Goal: Task Accomplishment & Management: Complete application form

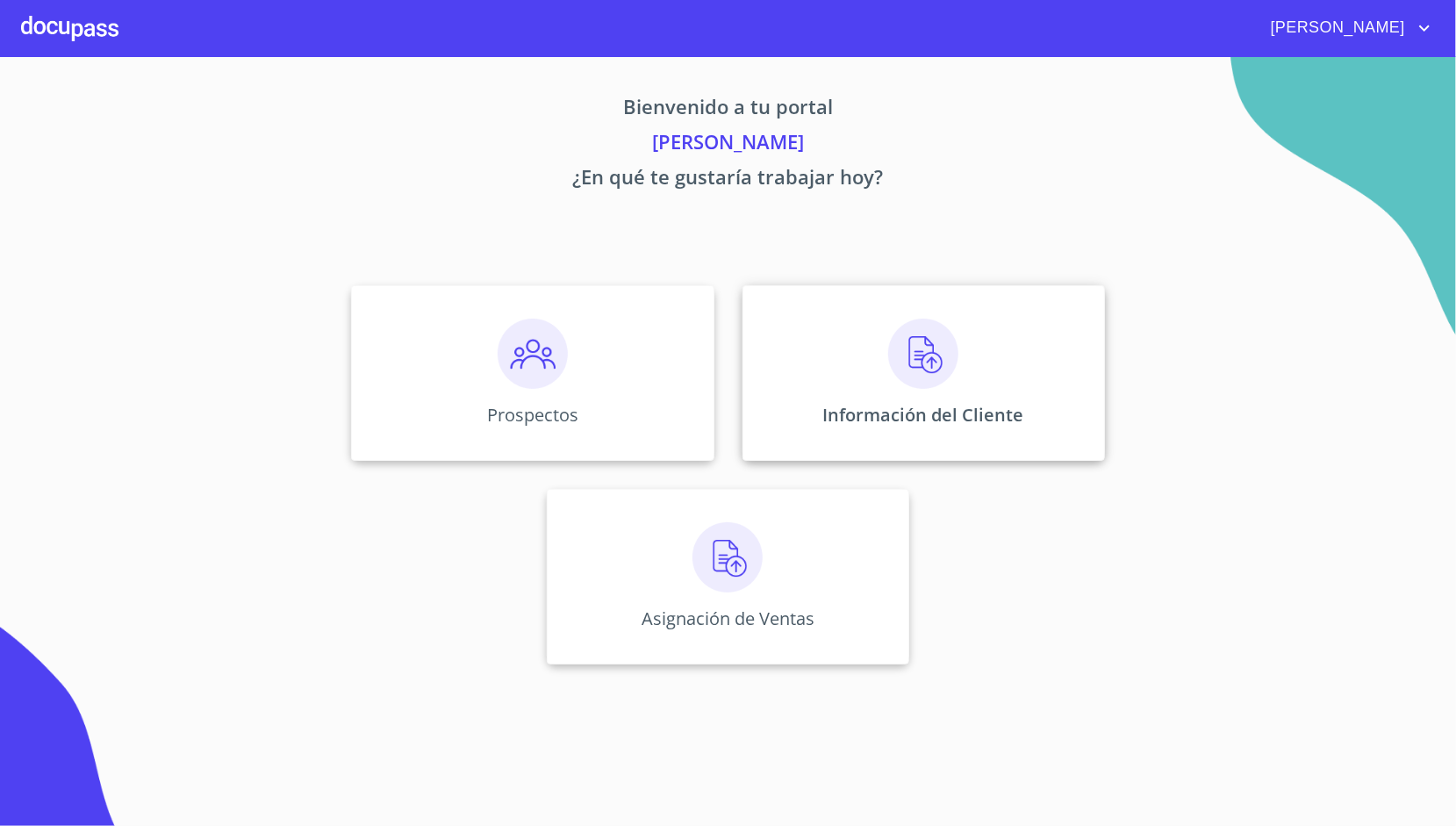
click at [910, 366] on img at bounding box center [923, 354] width 71 height 71
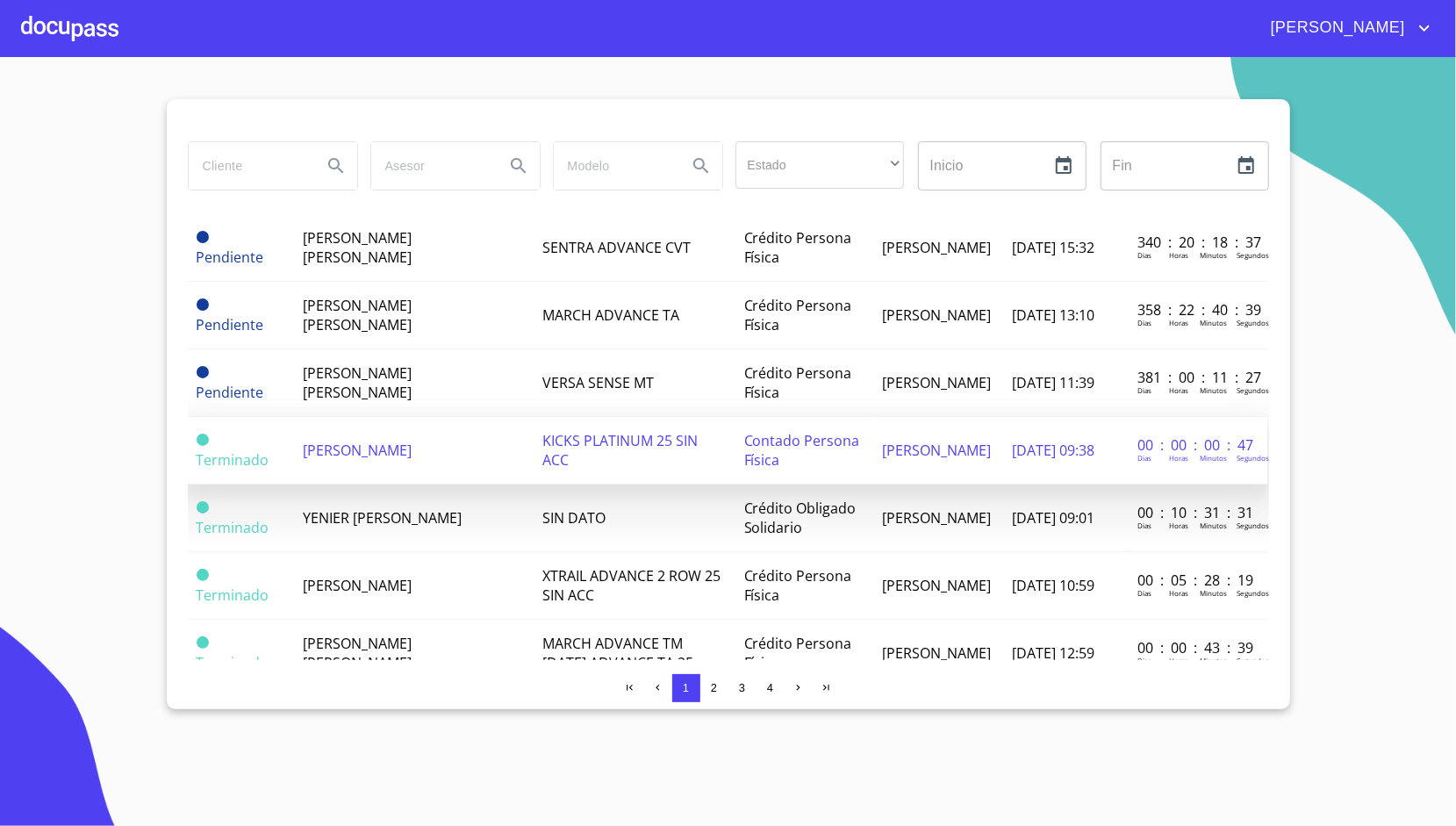
scroll to position [750, 2]
click at [471, 438] on td "[PERSON_NAME]" at bounding box center [412, 448] width 240 height 68
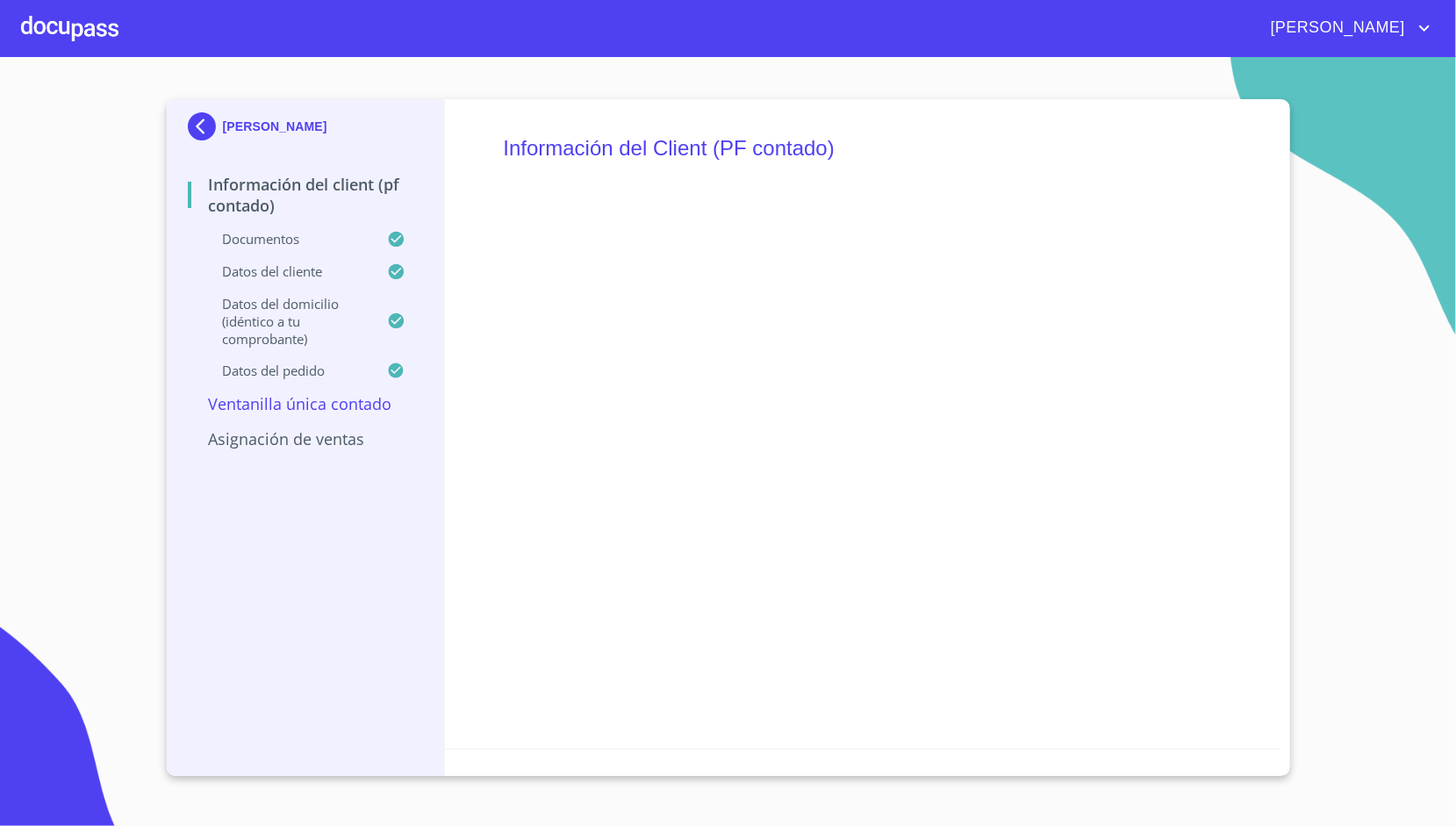
click at [78, 33] on div at bounding box center [70, 28] width 98 height 56
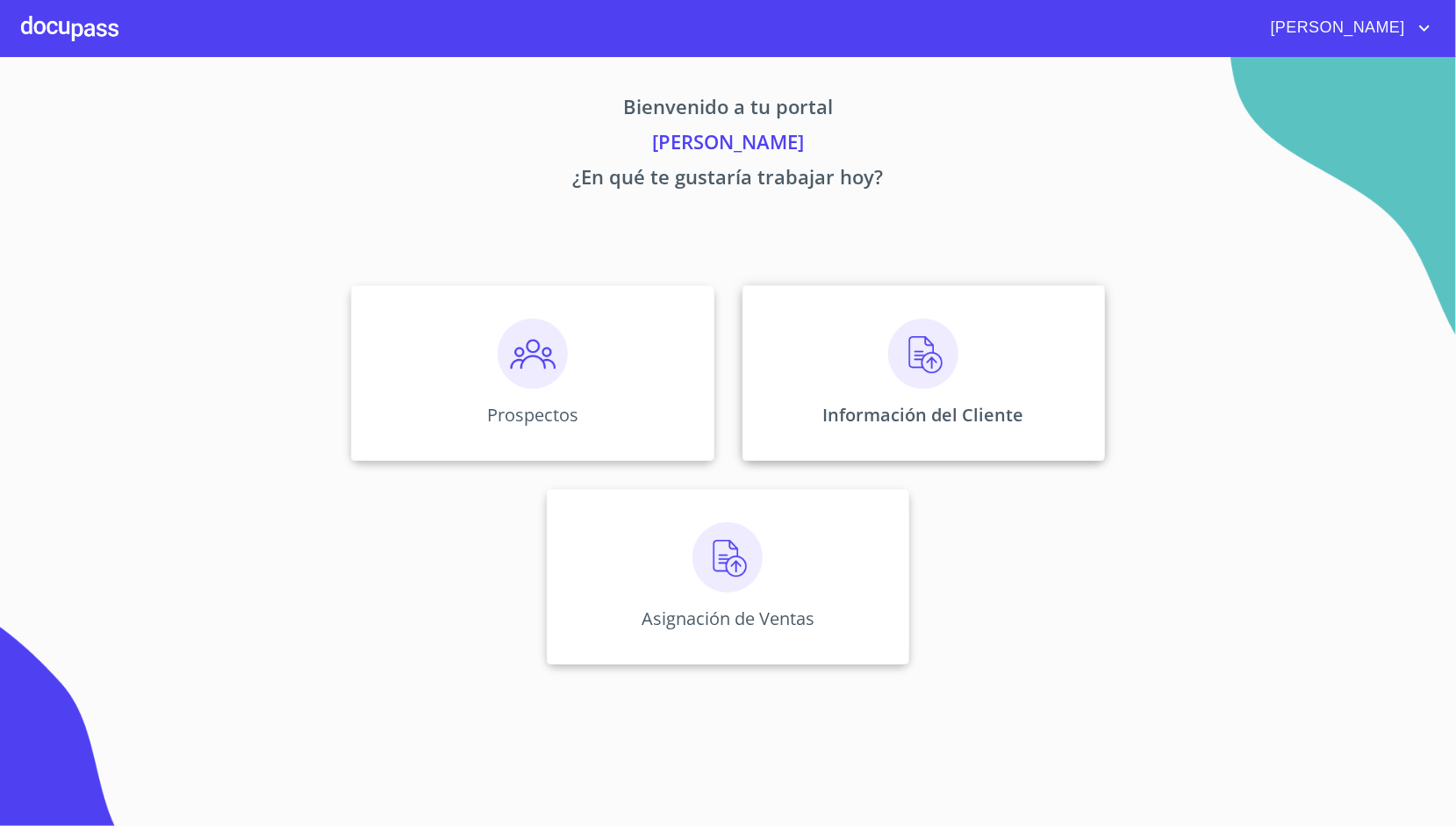
click at [829, 349] on div "Información del Cliente" at bounding box center [923, 373] width 362 height 176
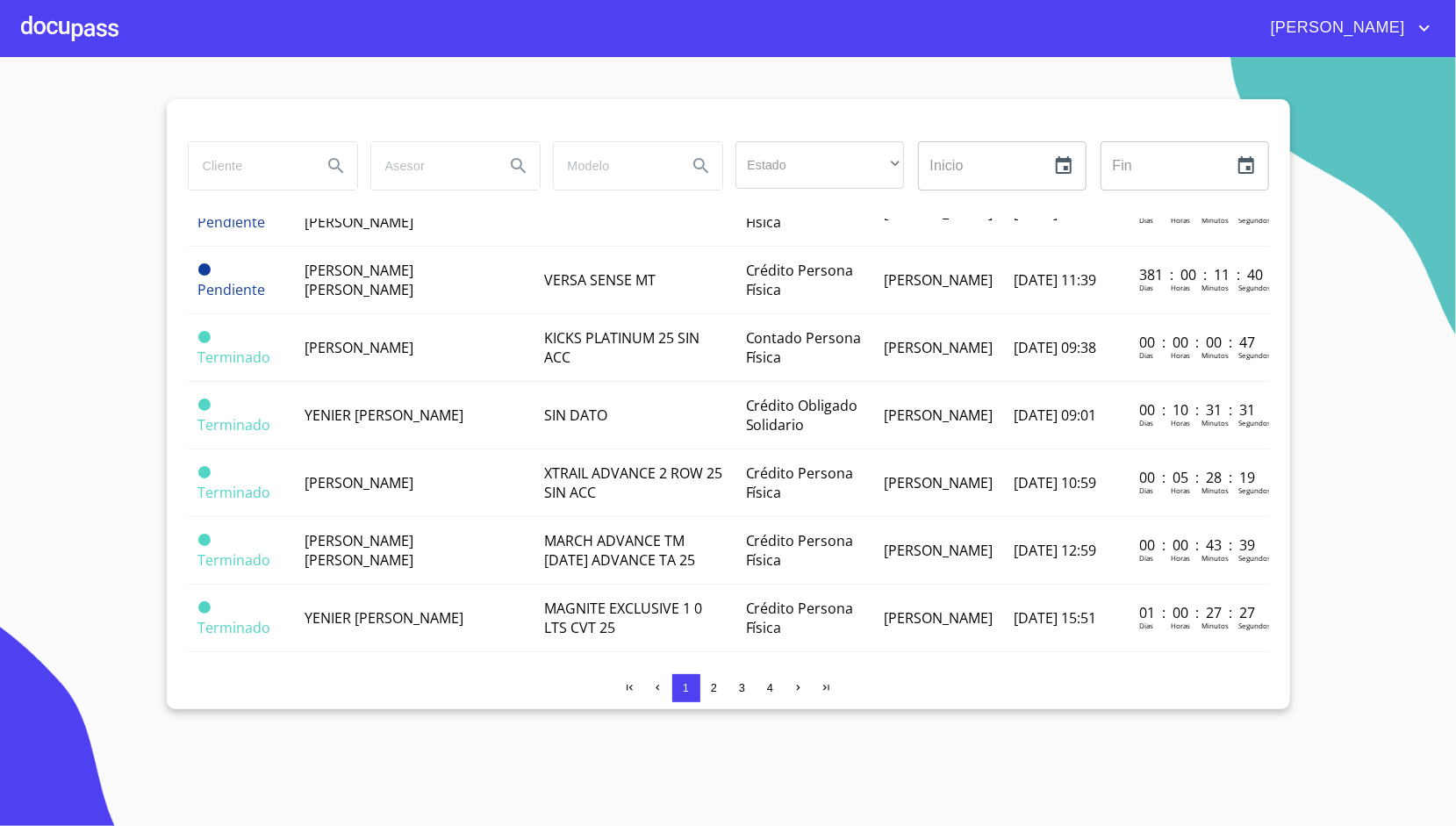
scroll to position [859, 0]
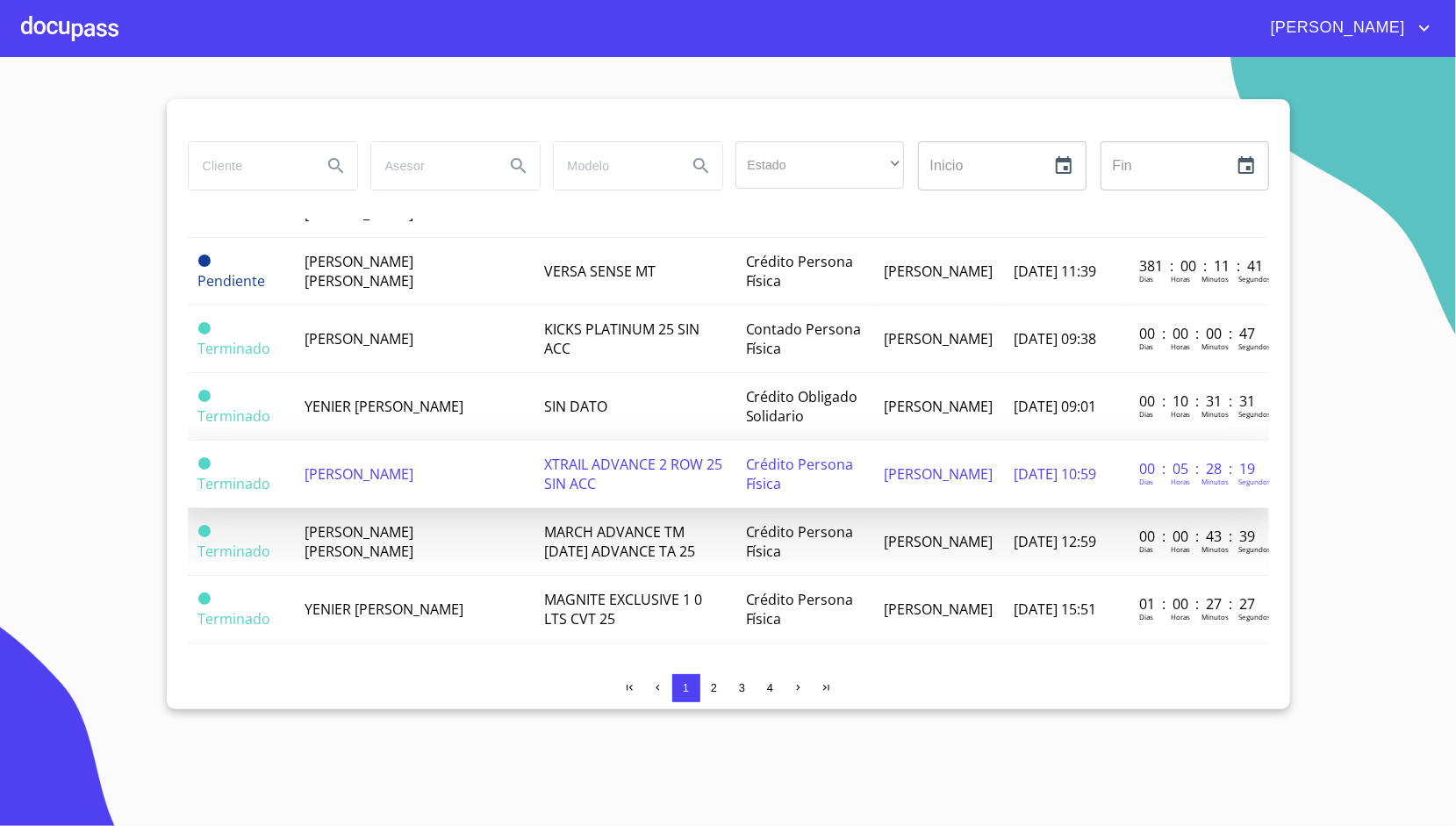
click at [503, 440] on td "[PERSON_NAME]" at bounding box center [414, 474] width 240 height 68
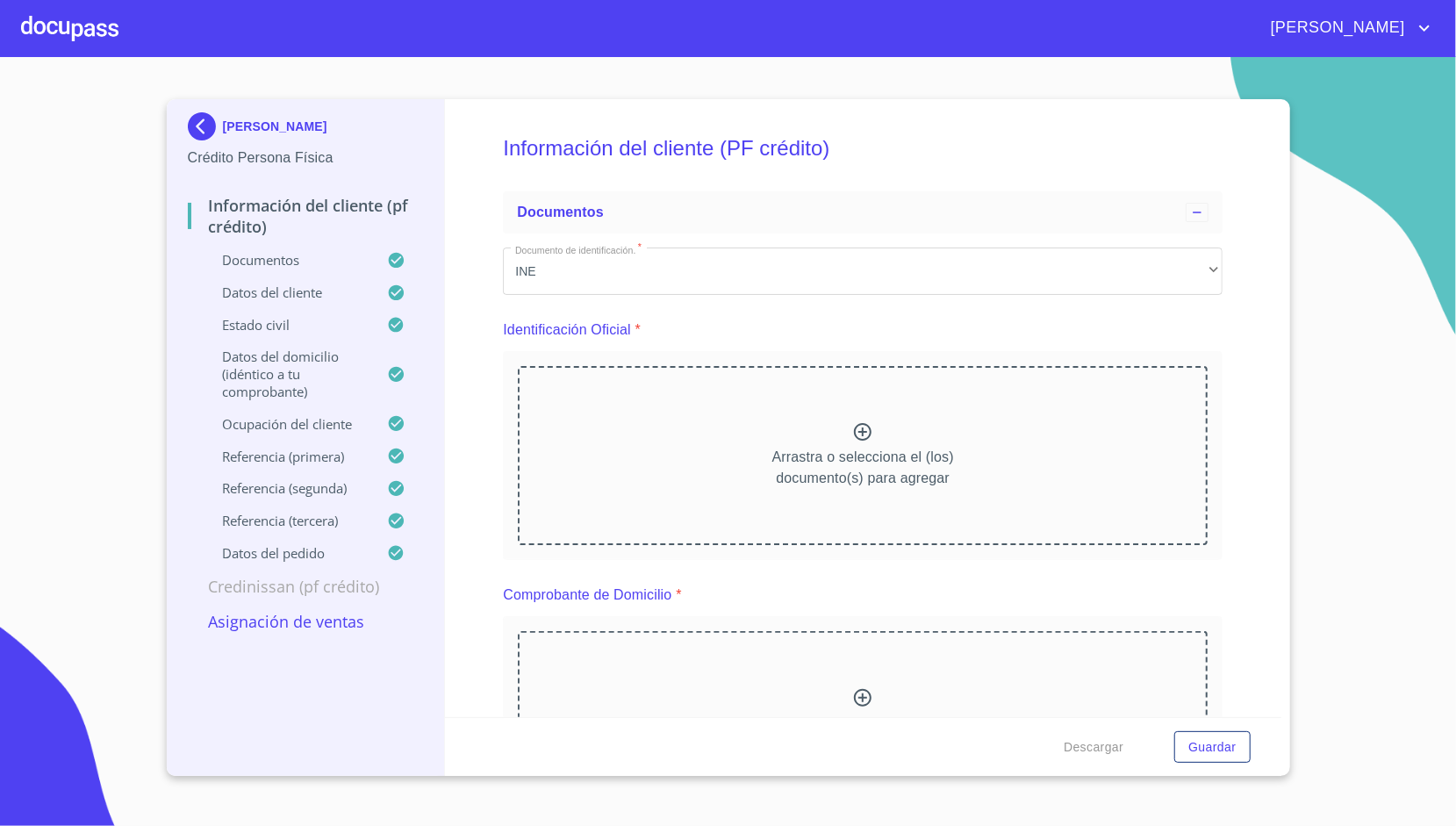
click at [249, 623] on p "Asignación de Ventas" at bounding box center [306, 621] width 236 height 21
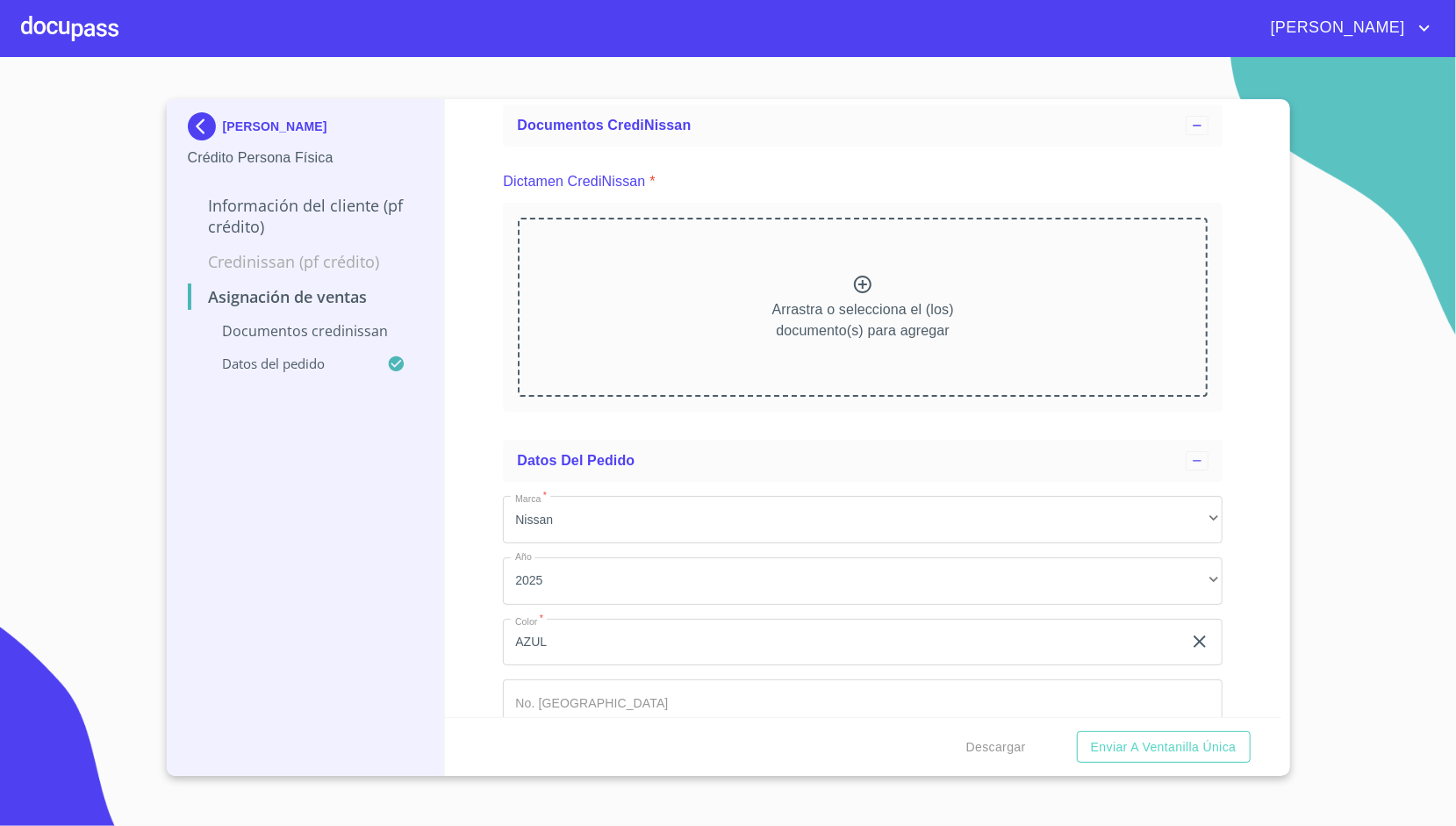
scroll to position [87, 0]
click at [494, 413] on div "Asignación de Ventas Documentos CrediNissan Dictamen CrediNissan * Arrastra o s…" at bounding box center [863, 407] width 836 height 618
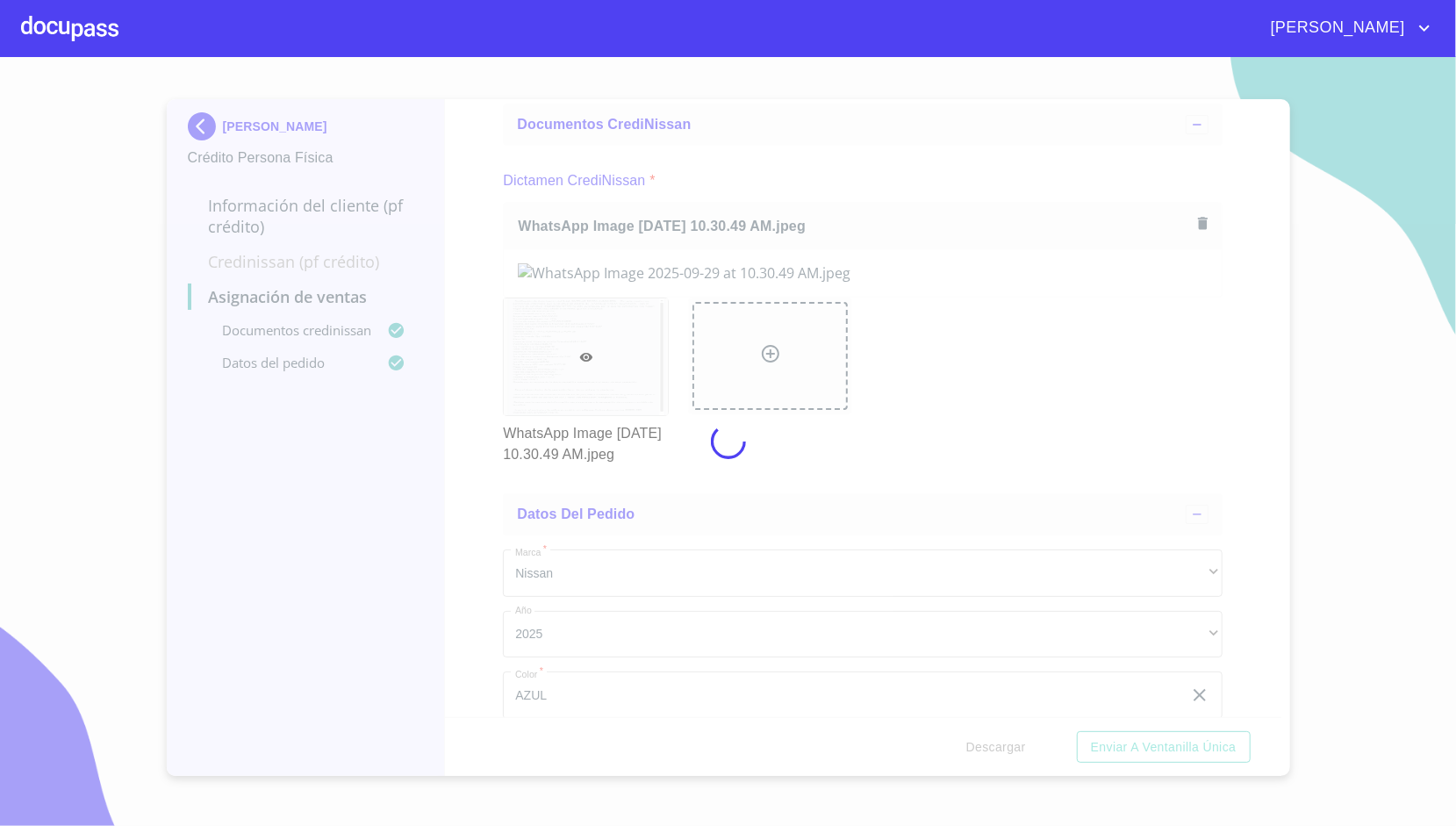
click at [474, 281] on div at bounding box center [728, 441] width 1456 height 769
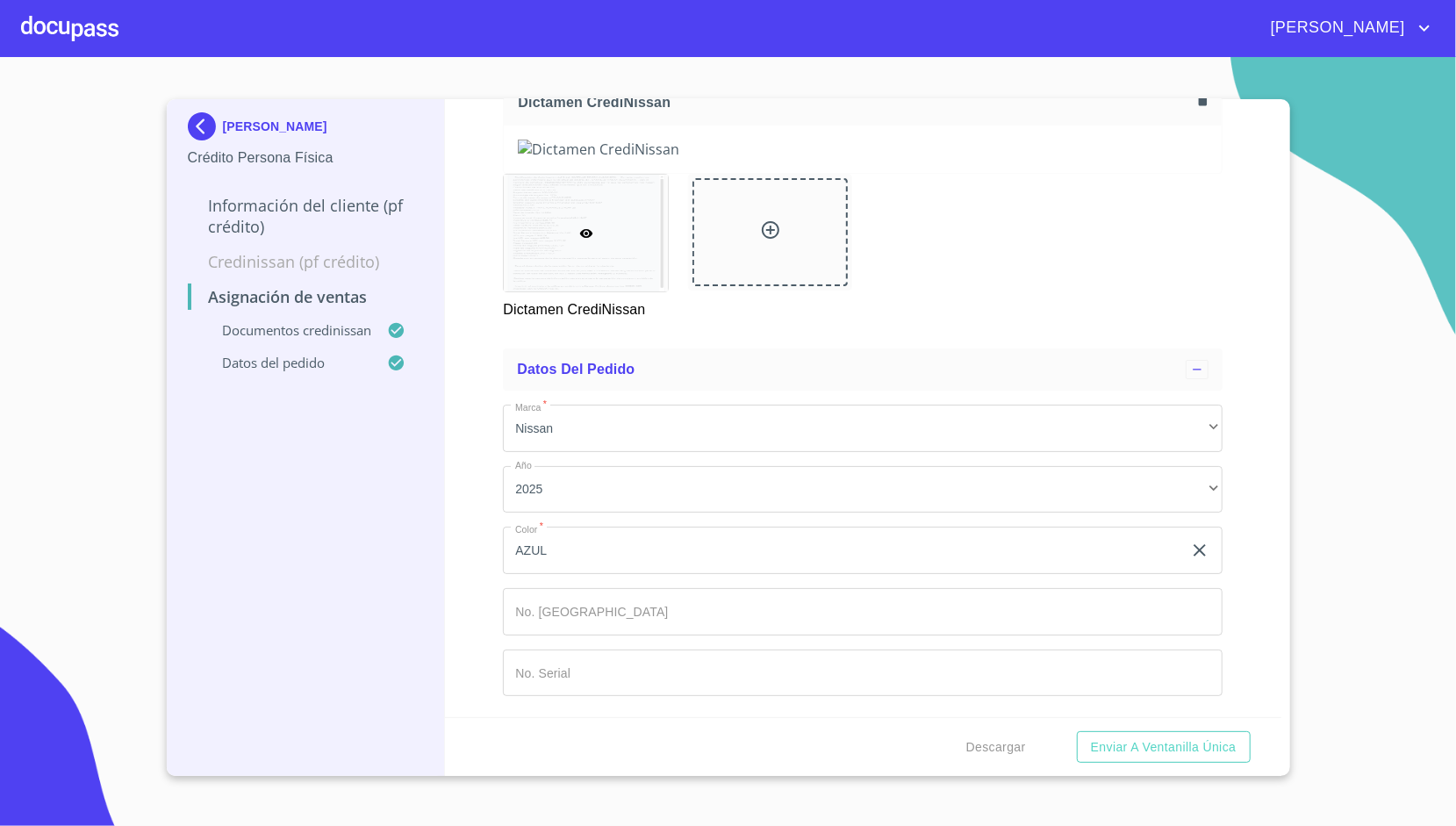
scroll to position [912, 0]
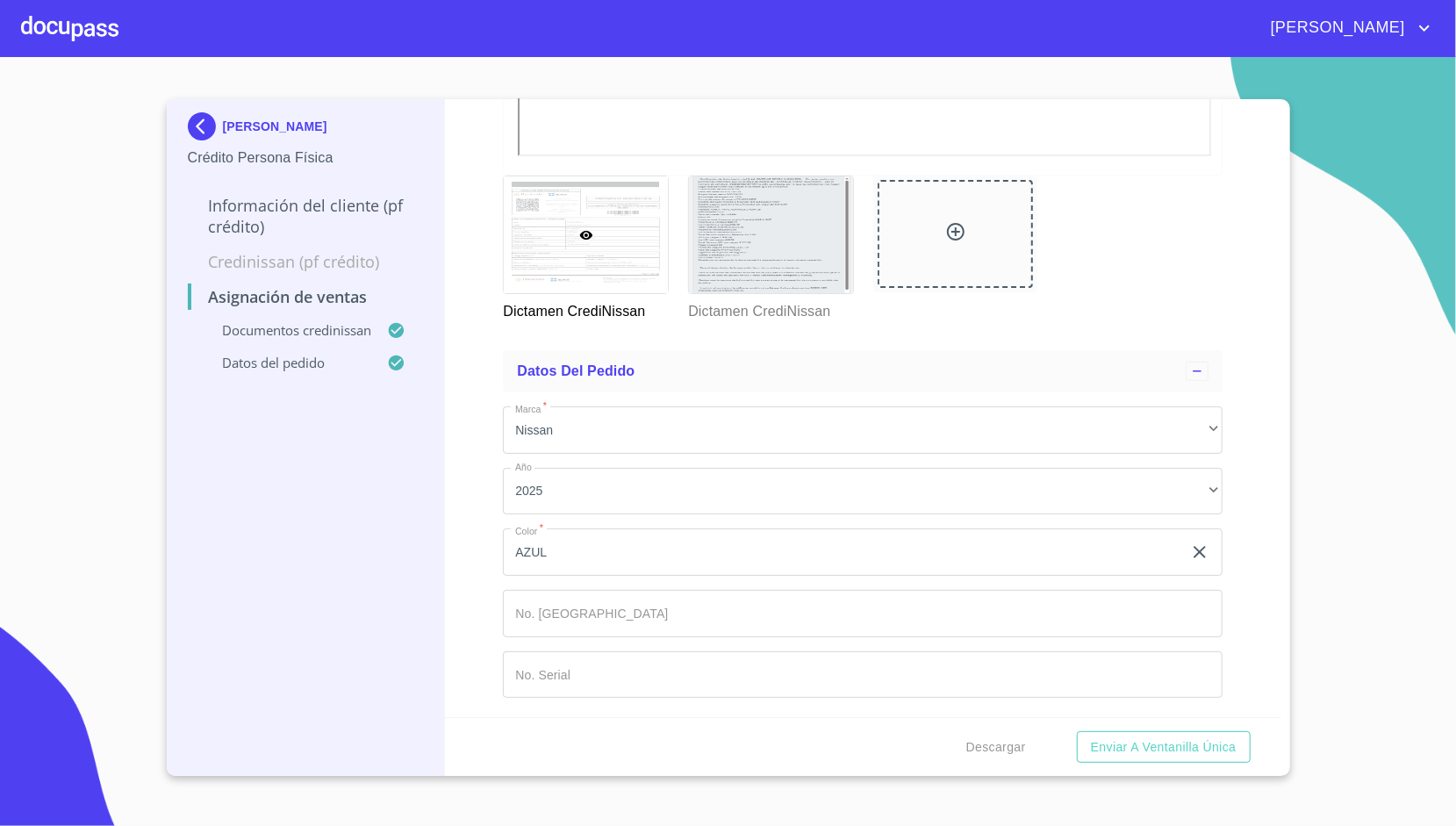
click at [474, 436] on div "Asignación de Ventas Documentos CrediNissan Dictamen CrediNissan * Dictamen Cre…" at bounding box center [863, 407] width 836 height 618
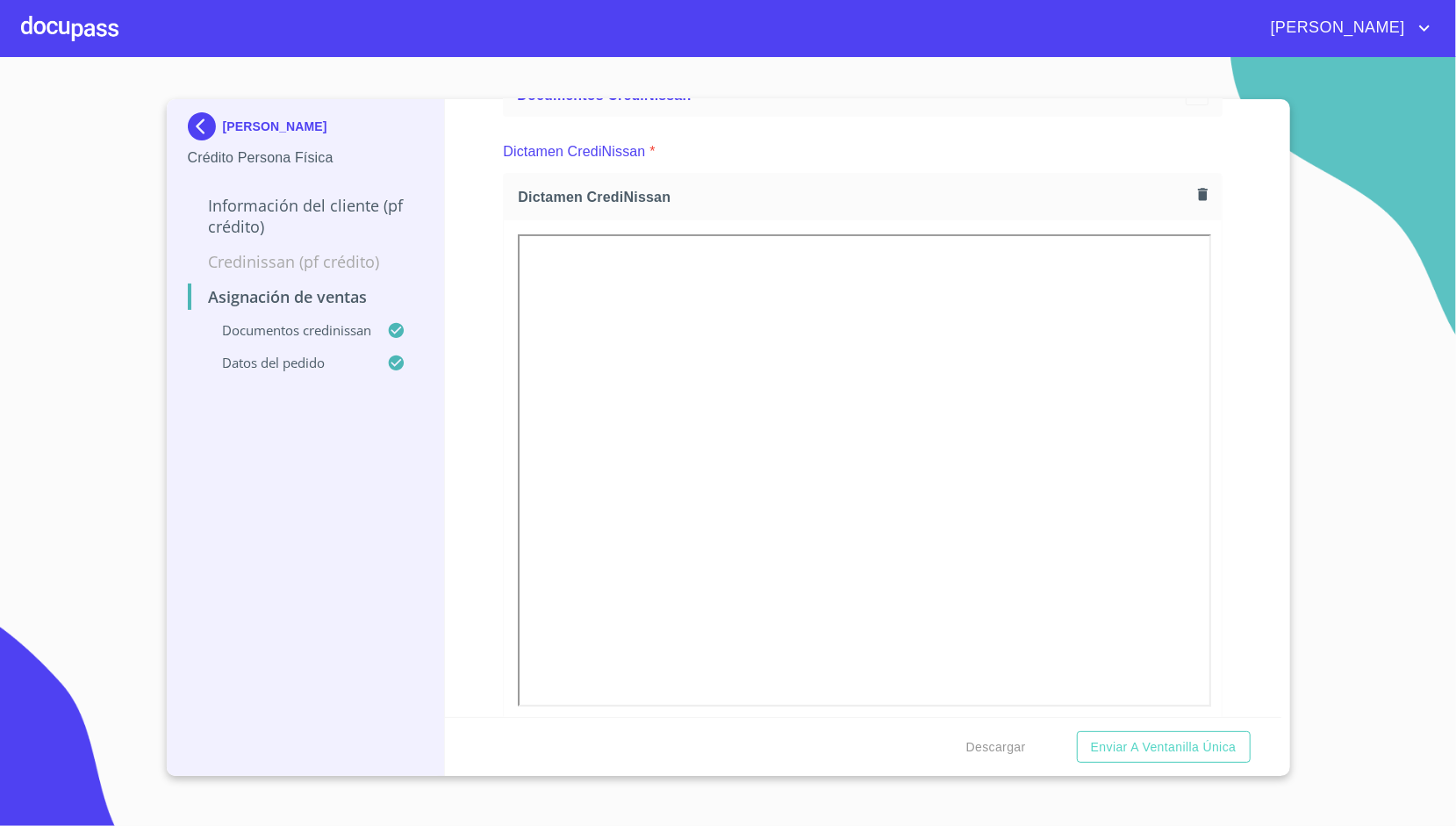
scroll to position [116, 0]
click at [1174, 184] on div "Dictamen CrediNissan" at bounding box center [863, 198] width 718 height 46
click at [1198, 191] on icon "button" at bounding box center [1203, 196] width 9 height 12
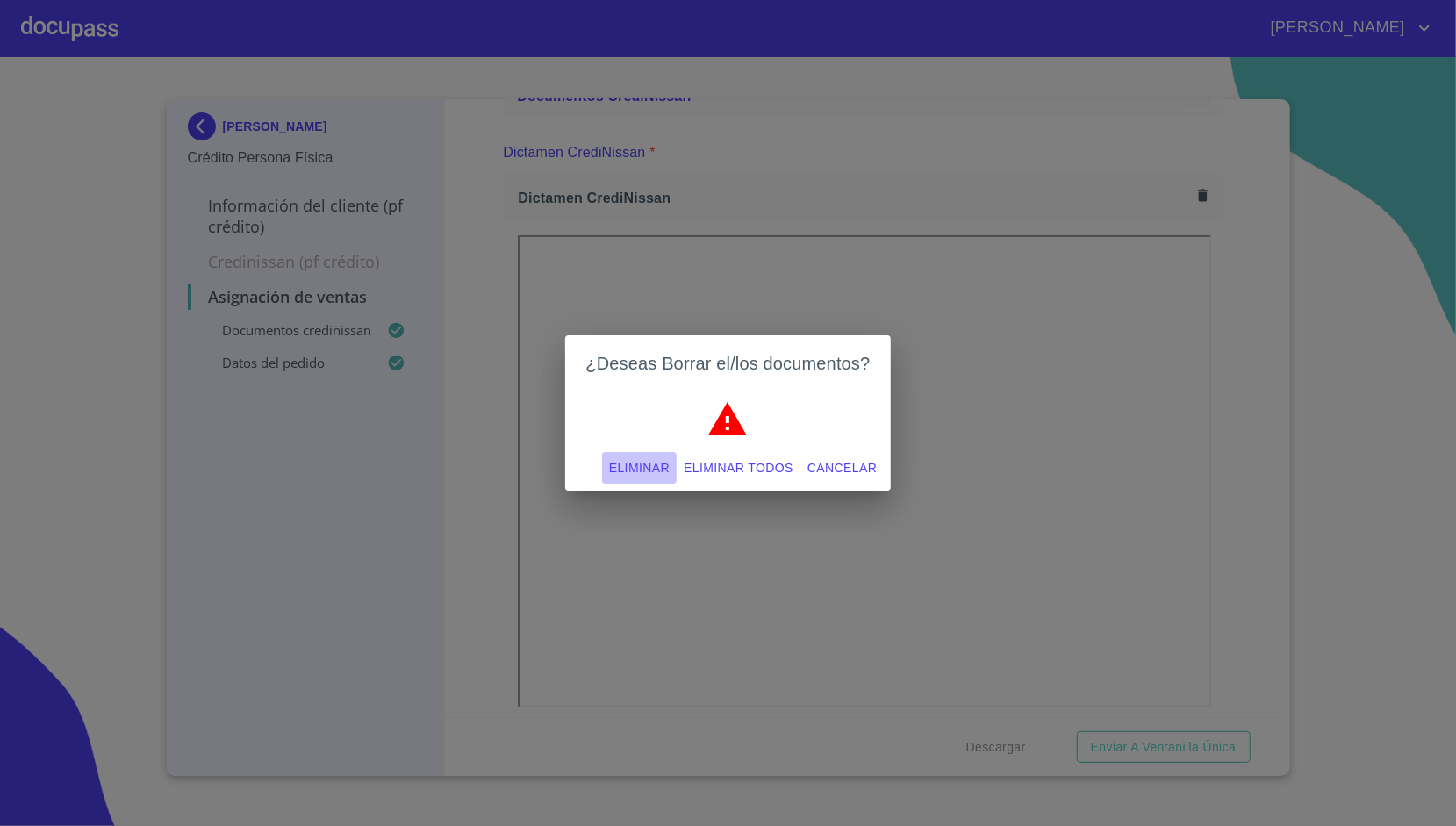
click at [660, 469] on span "Eliminar" at bounding box center [640, 468] width 60 height 22
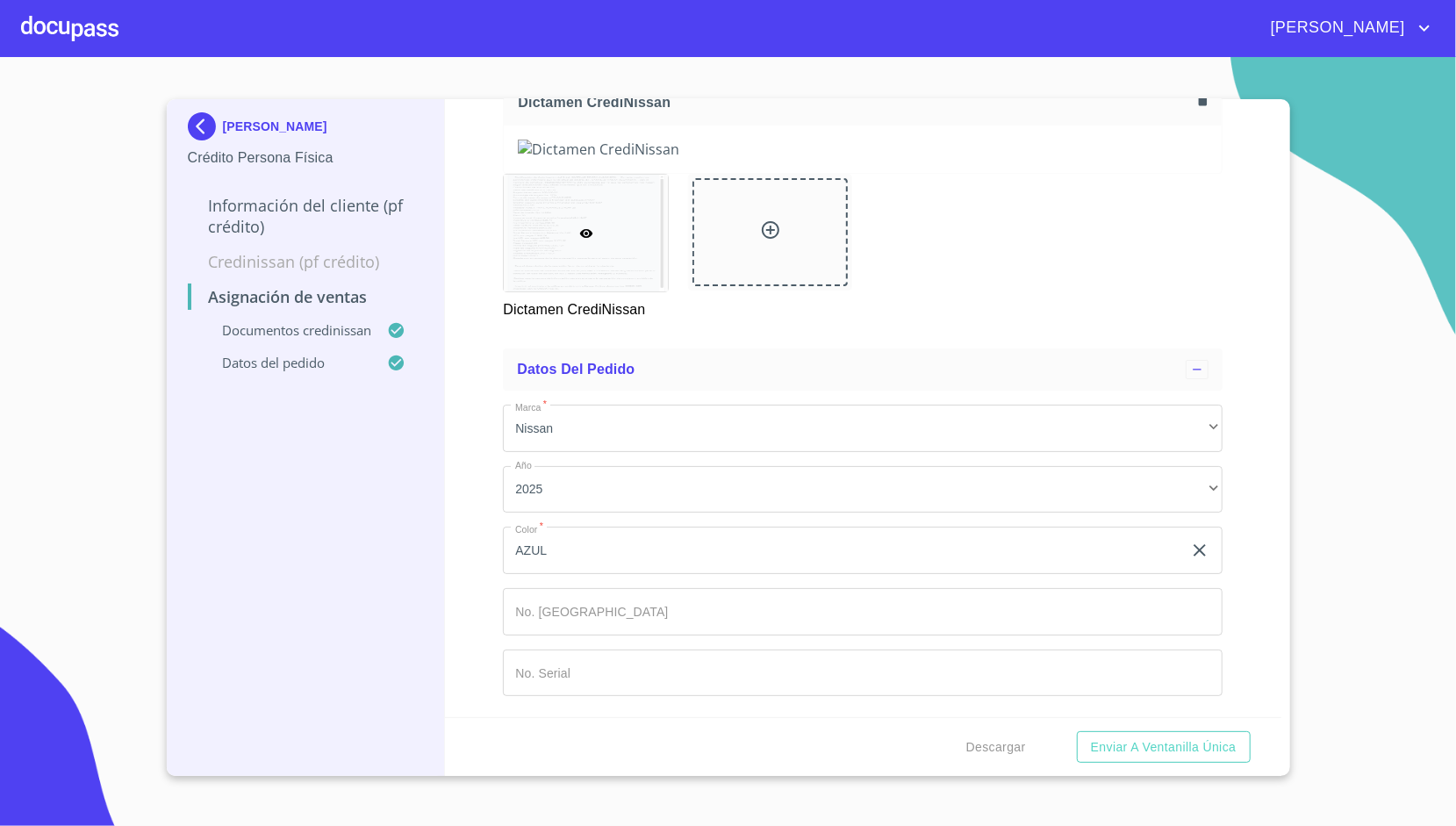
scroll to position [899, 0]
click at [963, 331] on div "Dictamen CrediNissan" at bounding box center [863, 247] width 741 height 167
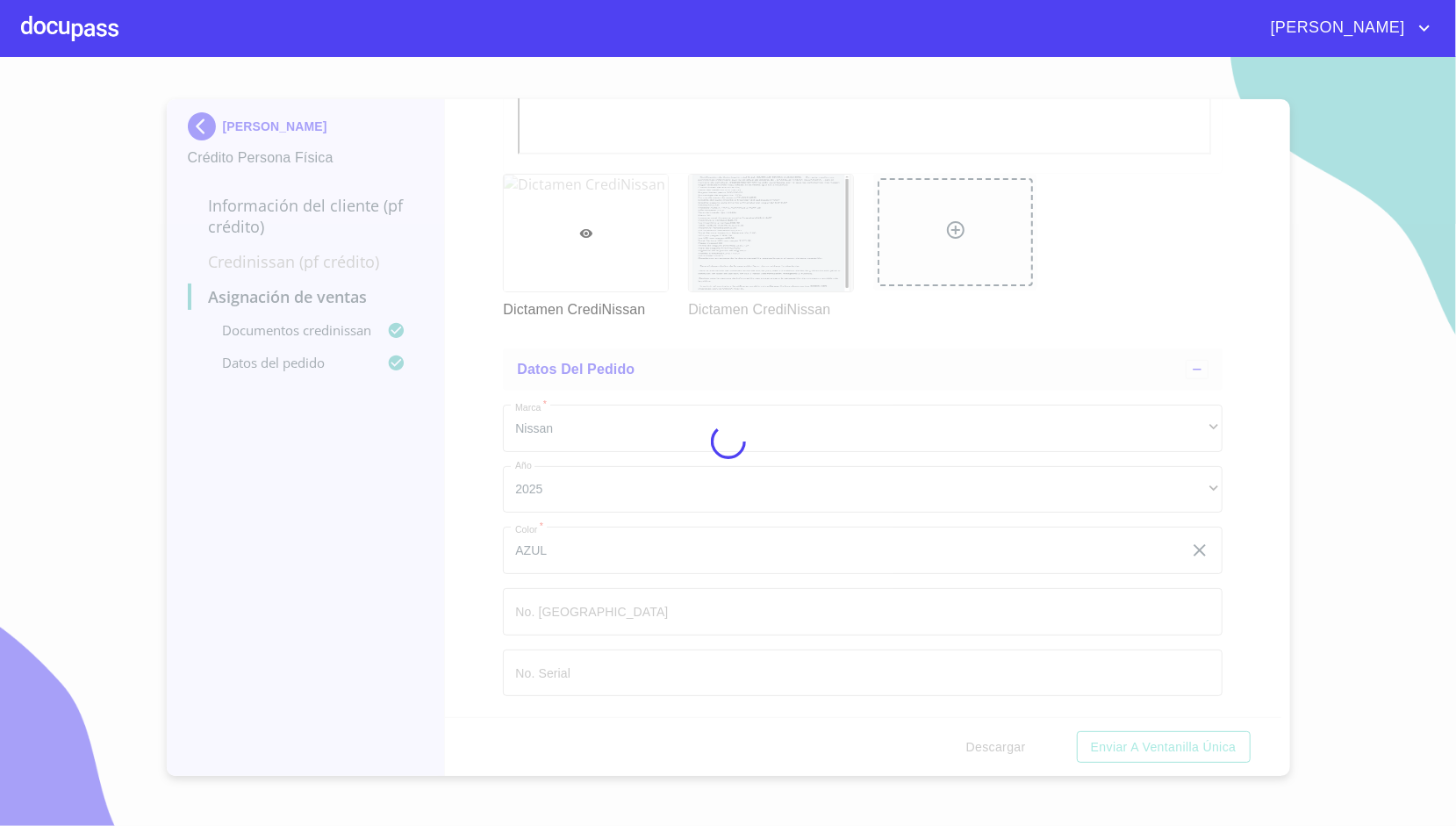
scroll to position [667, 0]
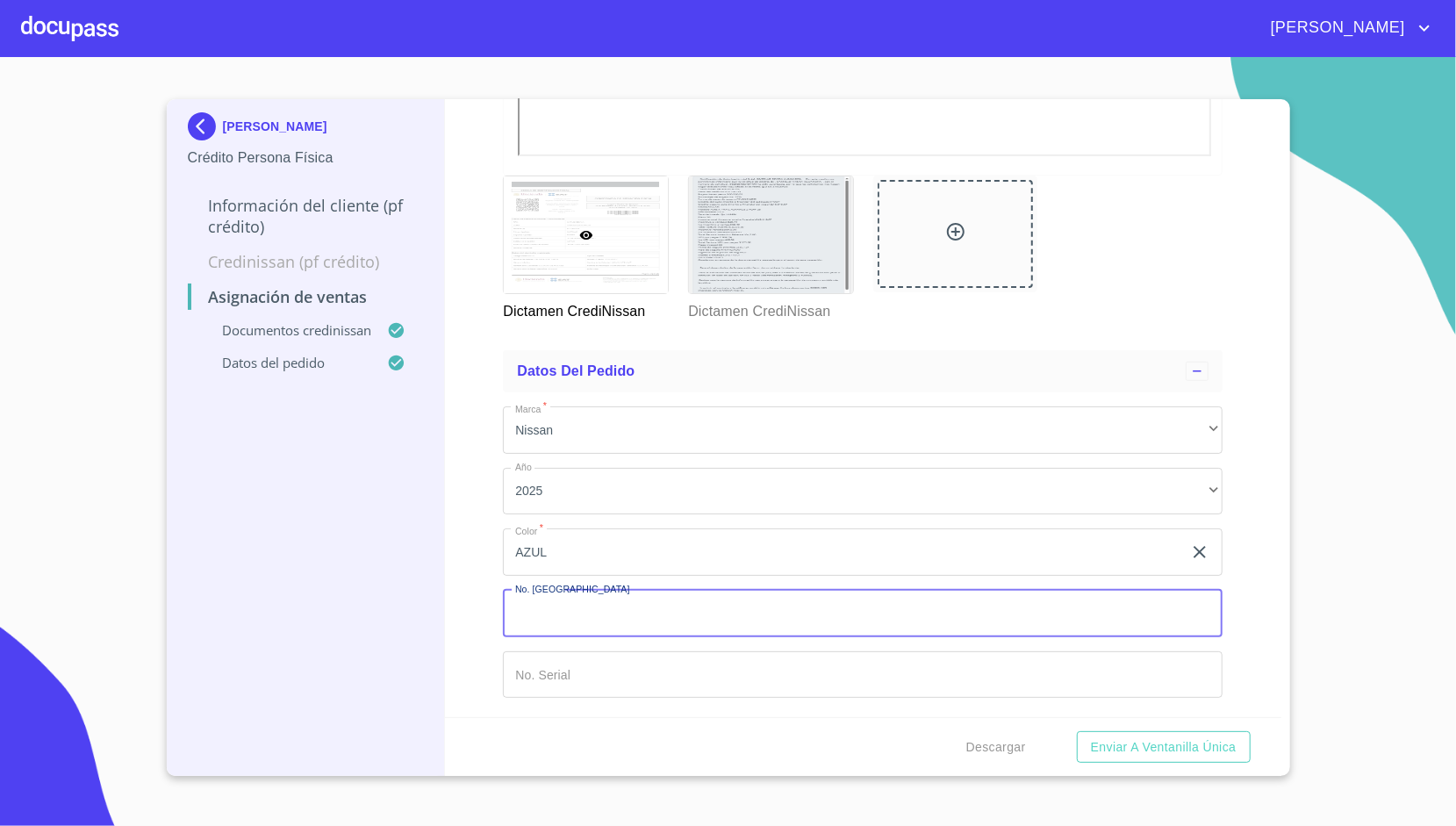
click at [747, 612] on input "Marca   *" at bounding box center [863, 613] width 720 height 47
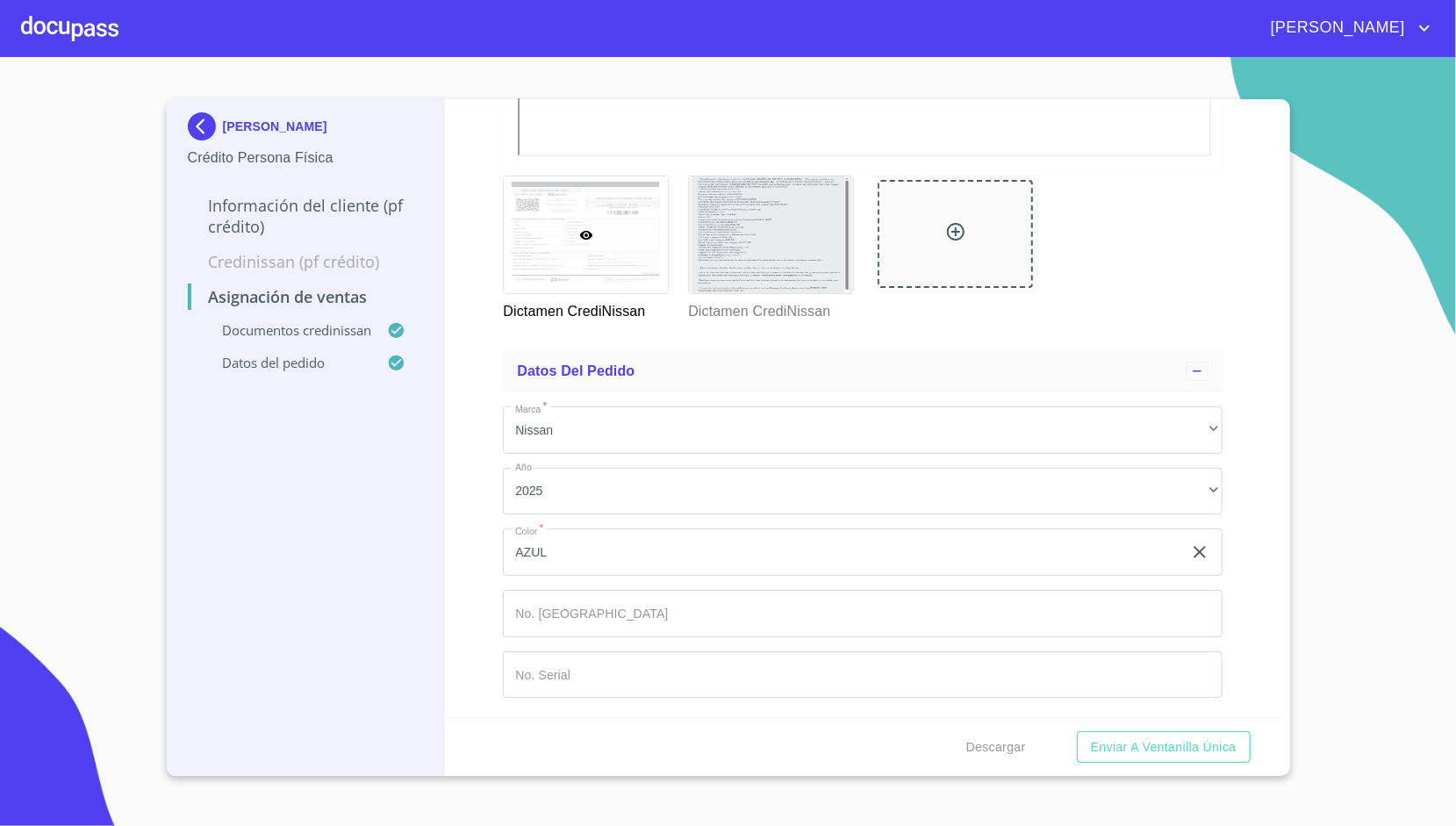
drag, startPoint x: 590, startPoint y: 644, endPoint x: 598, endPoint y: 681, distance: 37.9
click at [598, 681] on div "Marca   * Nissan ​ Año 2025 ​ Color   * AZUL ​ No. Pedido ​ No. Serial ​" at bounding box center [863, 552] width 720 height 320
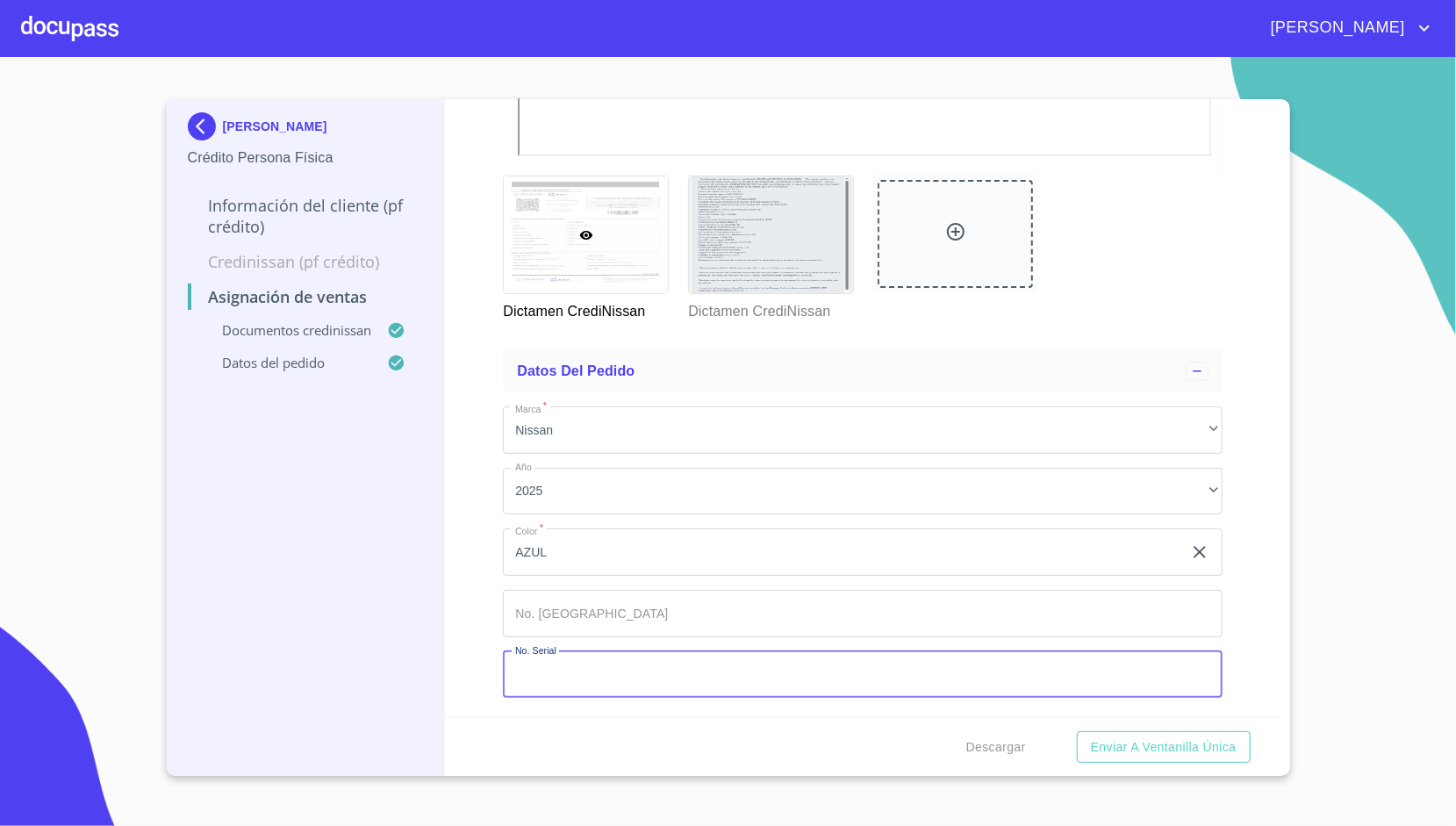
click at [598, 681] on input "Marca   *" at bounding box center [863, 675] width 720 height 47
paste input "[US_VEHICLE_IDENTIFICATION_NUMBER]"
type input "[US_VEHICLE_IDENTIFICATION_NUMBER]"
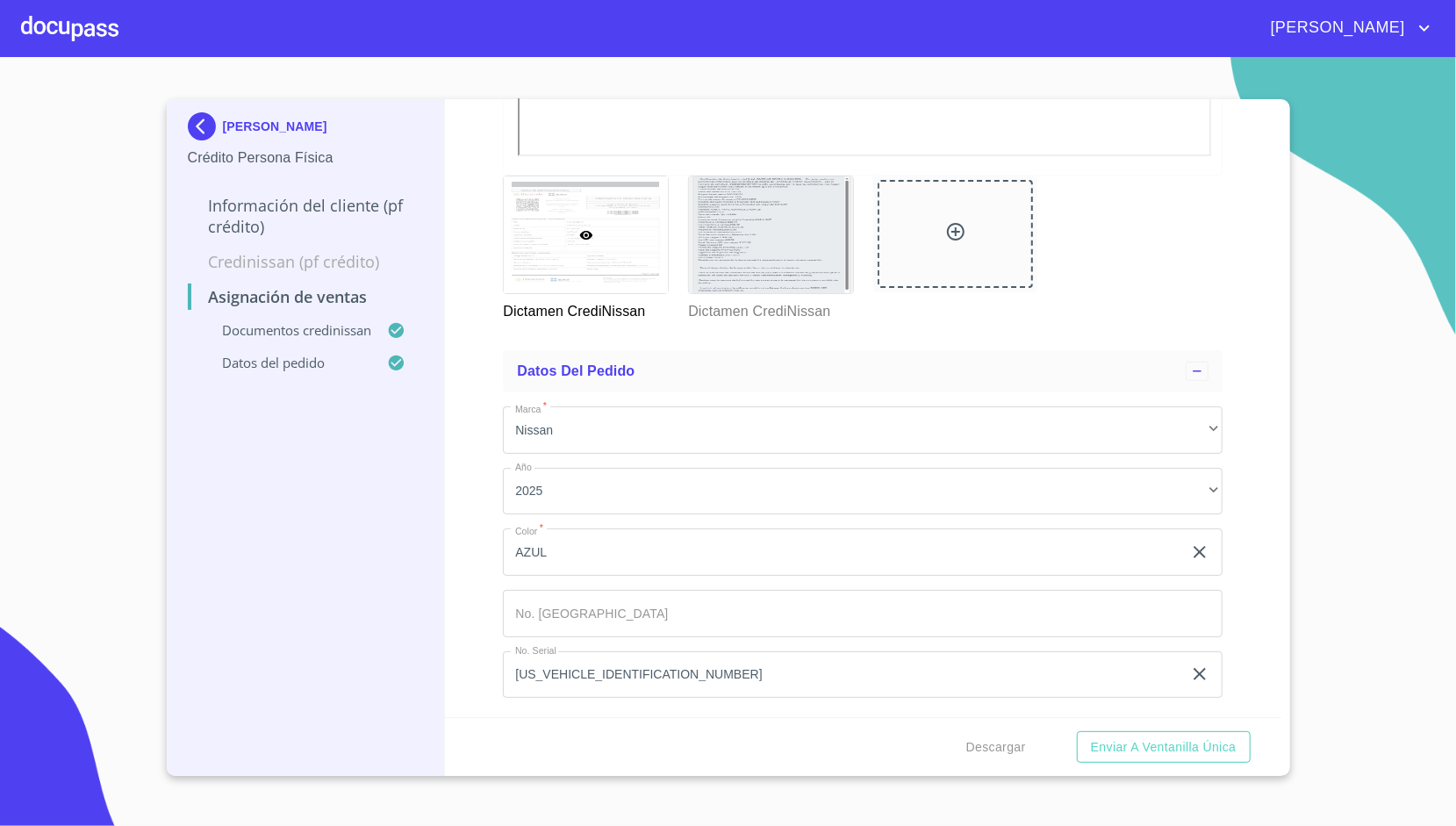
click at [486, 645] on div "Asignación de Ventas Documentos CrediNissan Dictamen CrediNissan * Dictamen Cre…" at bounding box center [863, 407] width 836 height 618
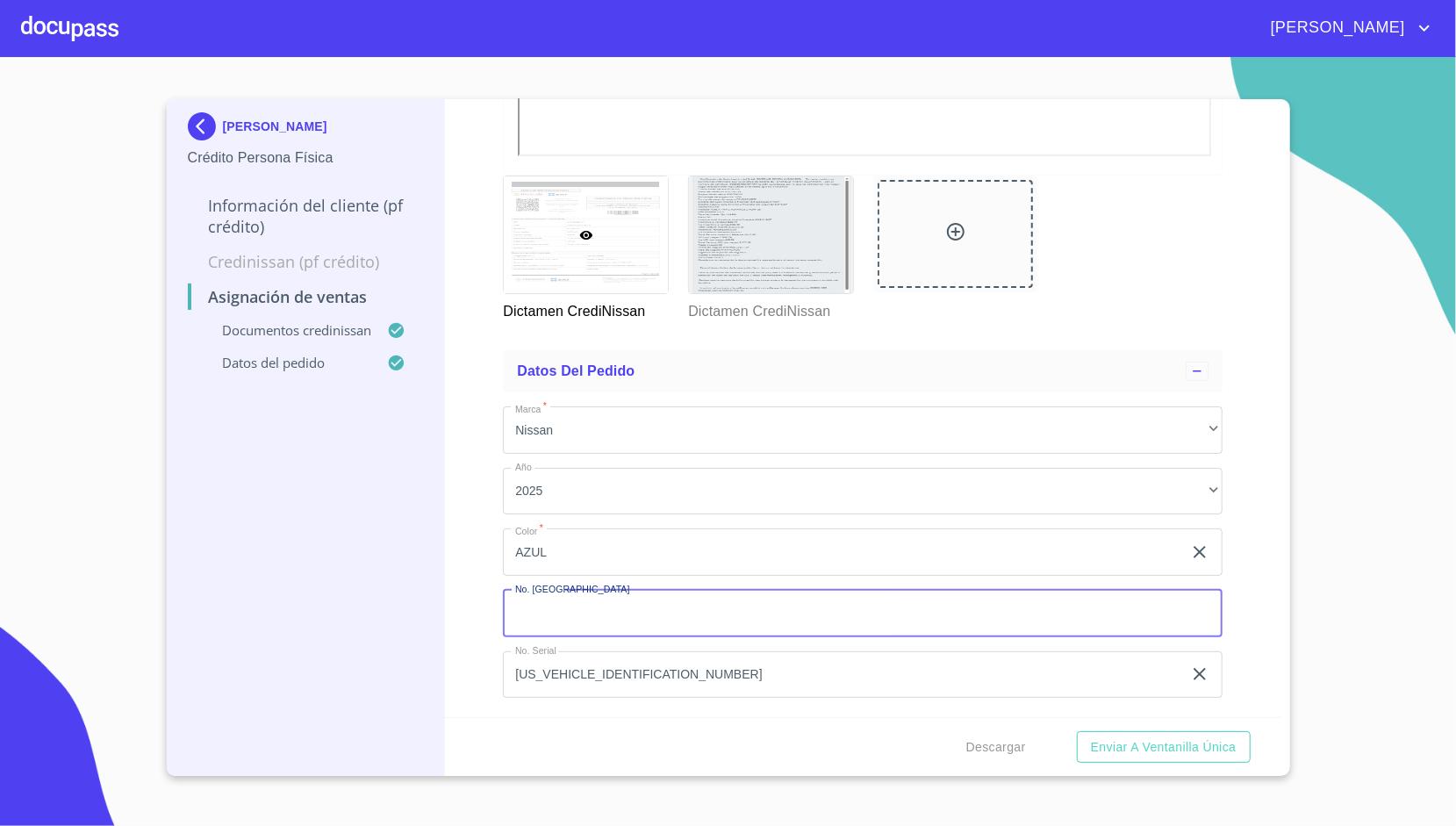
click at [580, 619] on input "Marca   *" at bounding box center [863, 613] width 720 height 47
type input "149349"
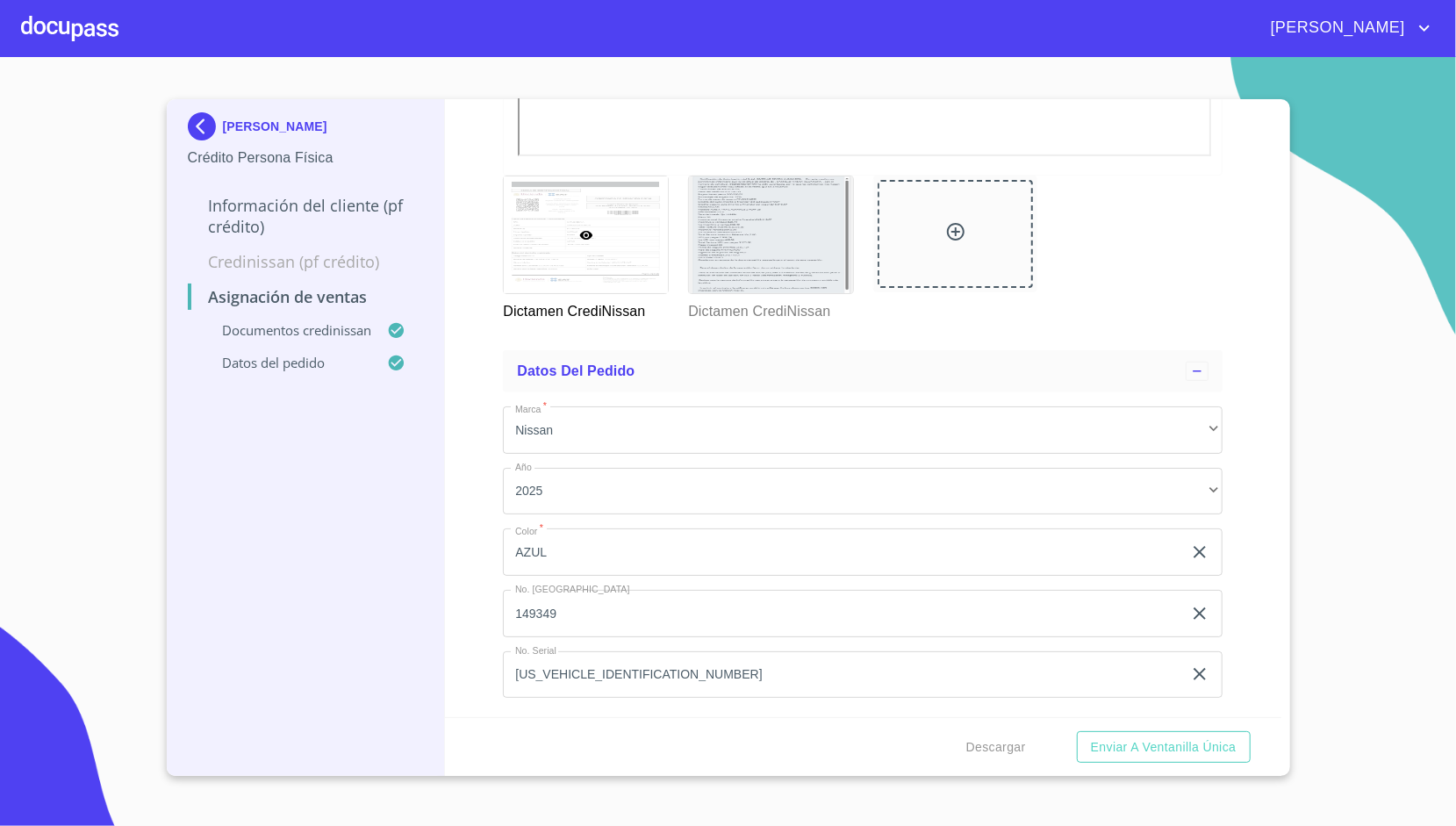
click at [479, 604] on div "Asignación de Ventas Documentos CrediNissan Dictamen CrediNissan * Dictamen Cre…" at bounding box center [863, 407] width 836 height 618
click at [1204, 746] on span "Enviar a Ventanilla única" at bounding box center [1163, 747] width 146 height 22
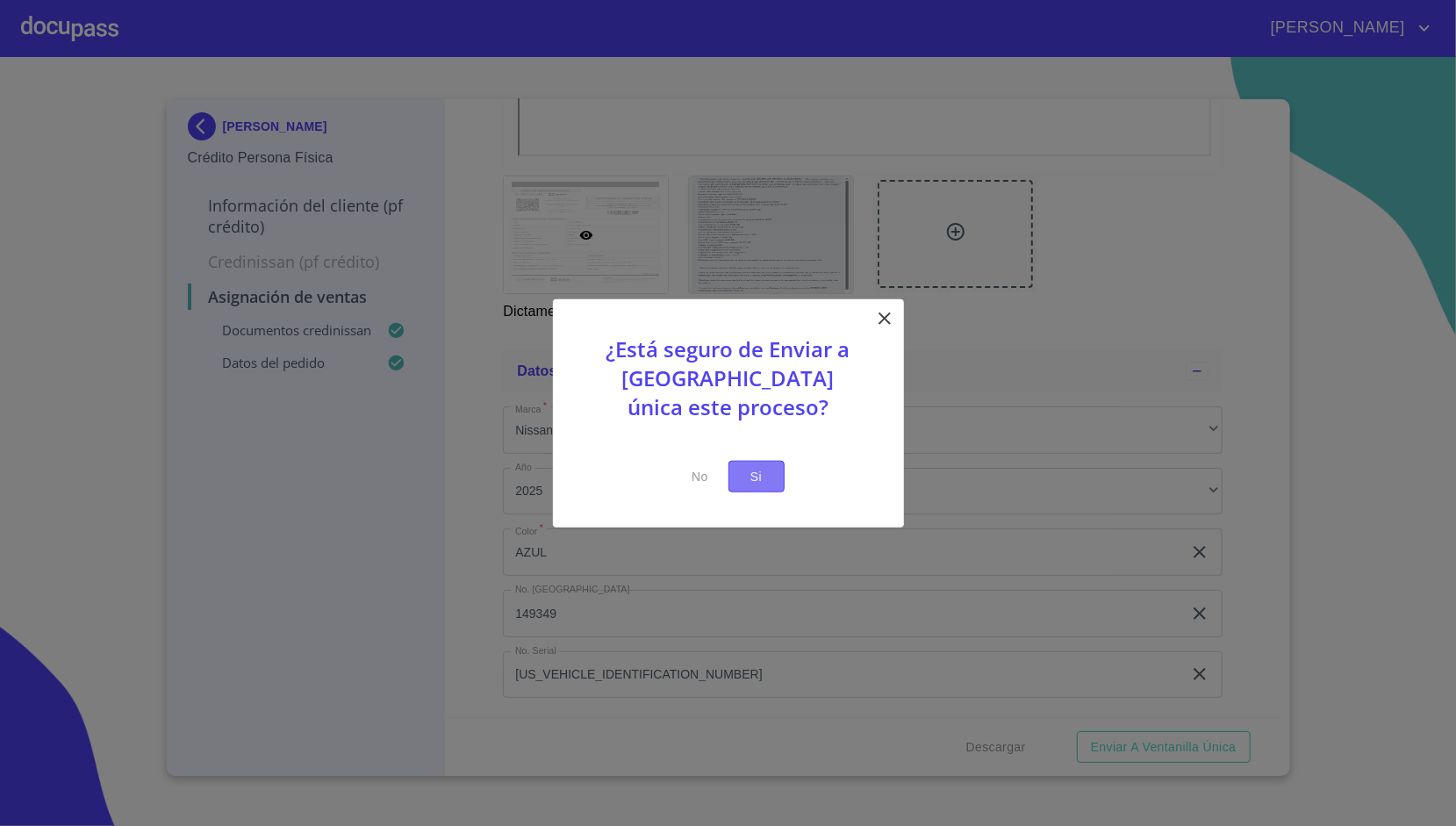
click at [754, 485] on span "Si" at bounding box center [756, 476] width 28 height 22
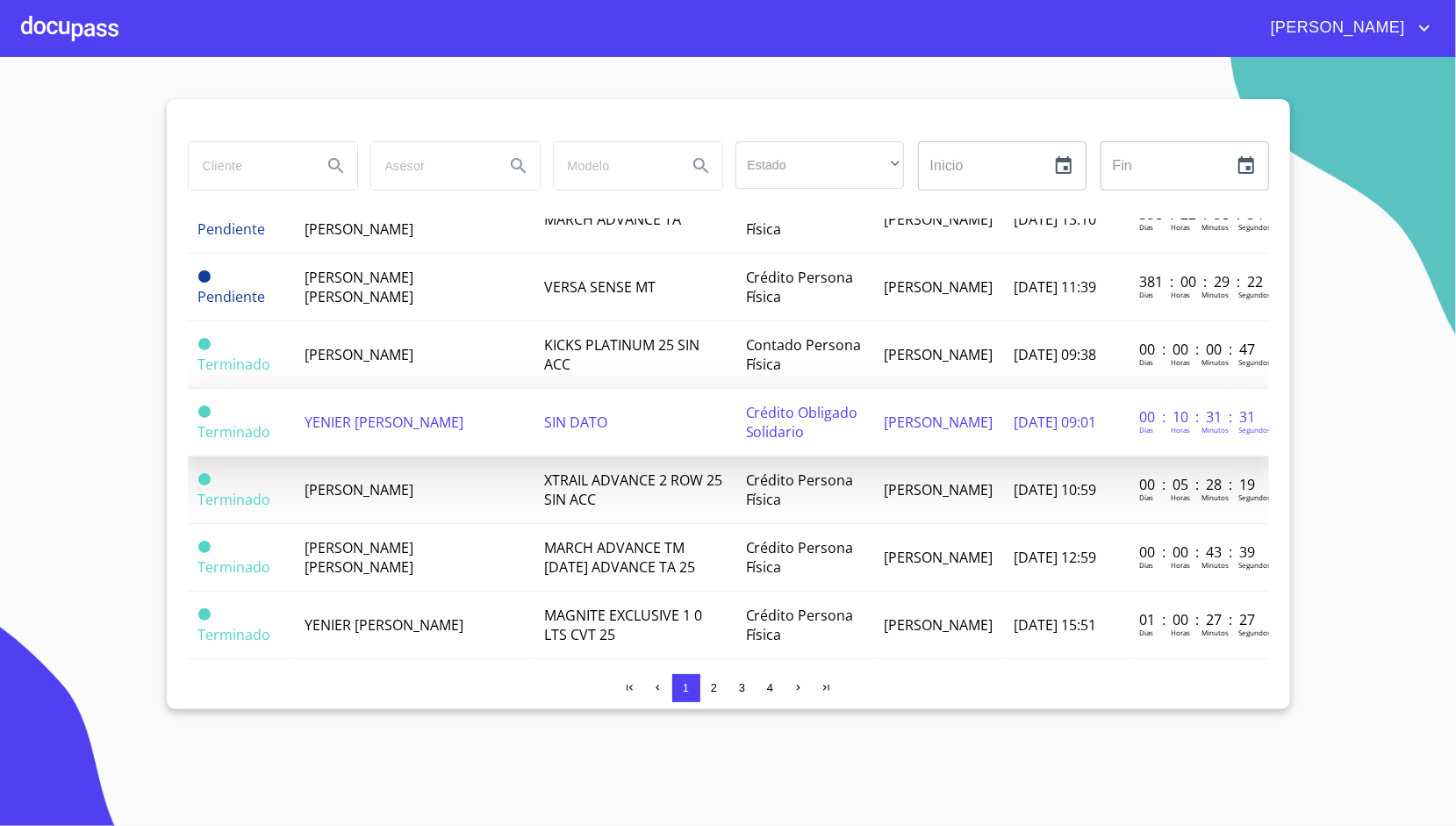
scroll to position [846, 0]
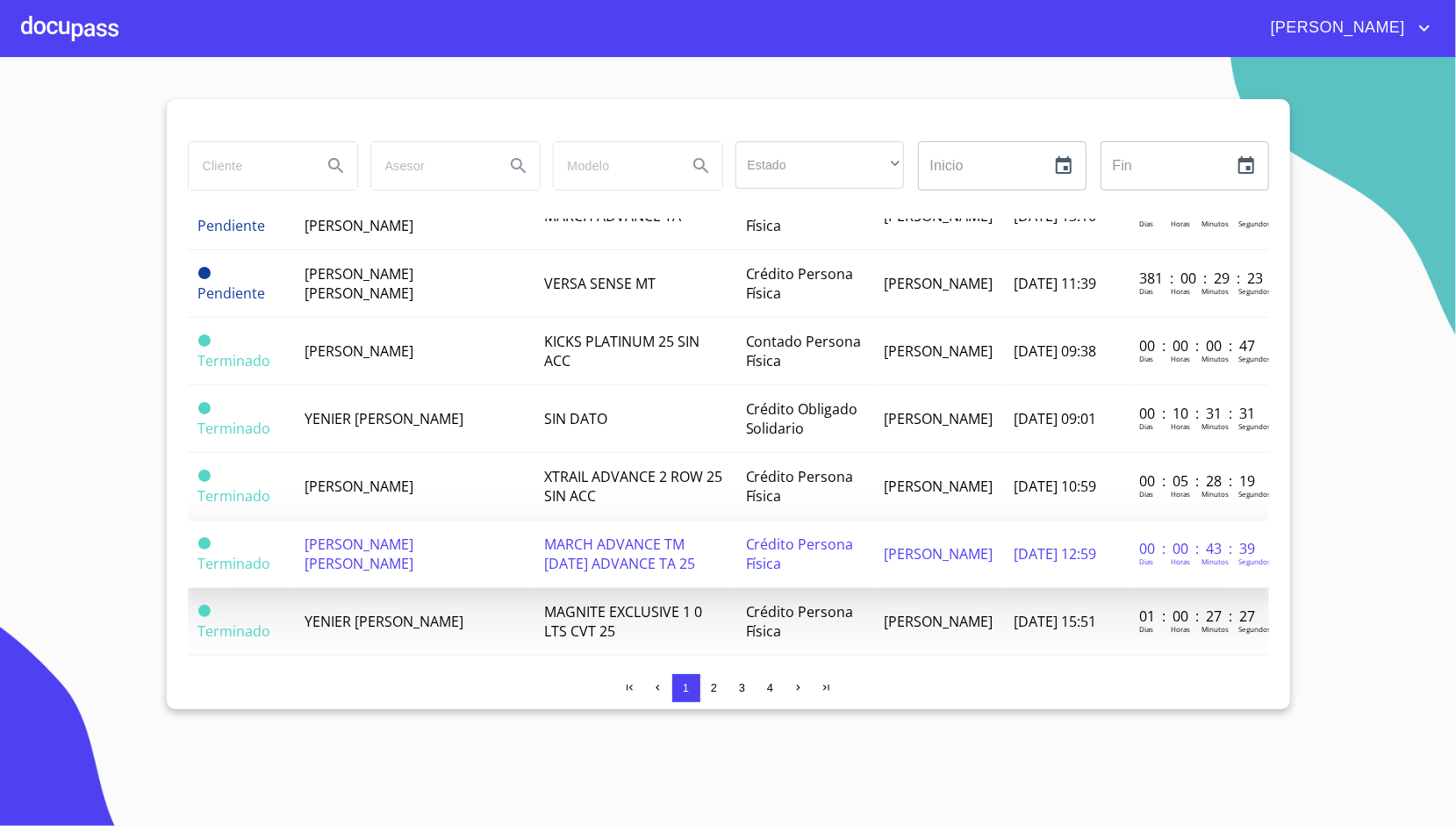
click at [415, 550] on td "[PERSON_NAME] [PERSON_NAME]" at bounding box center [414, 554] width 240 height 68
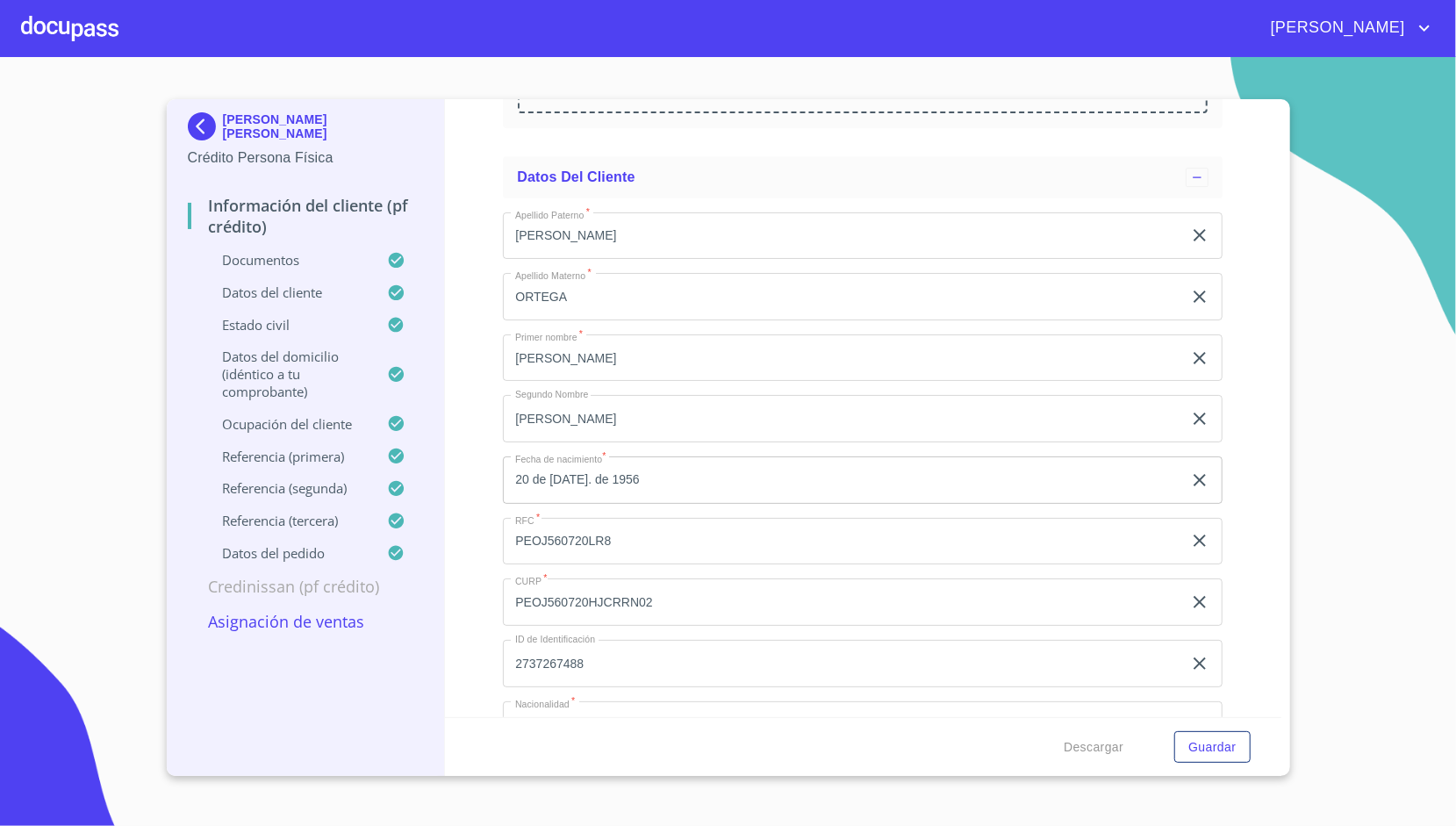
scroll to position [3630, 0]
click at [68, 42] on div at bounding box center [70, 28] width 98 height 56
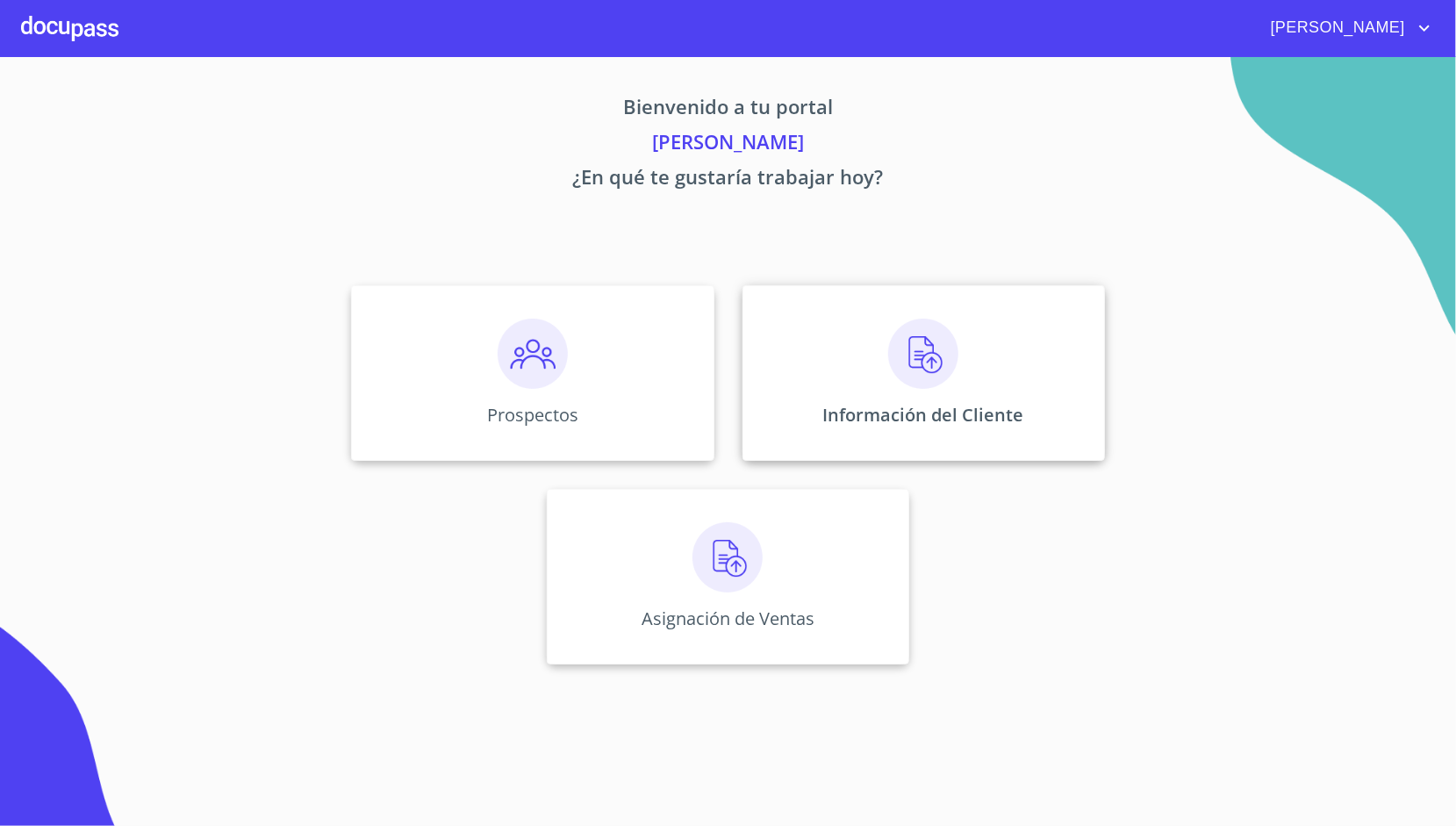
click at [911, 346] on img at bounding box center [923, 354] width 71 height 71
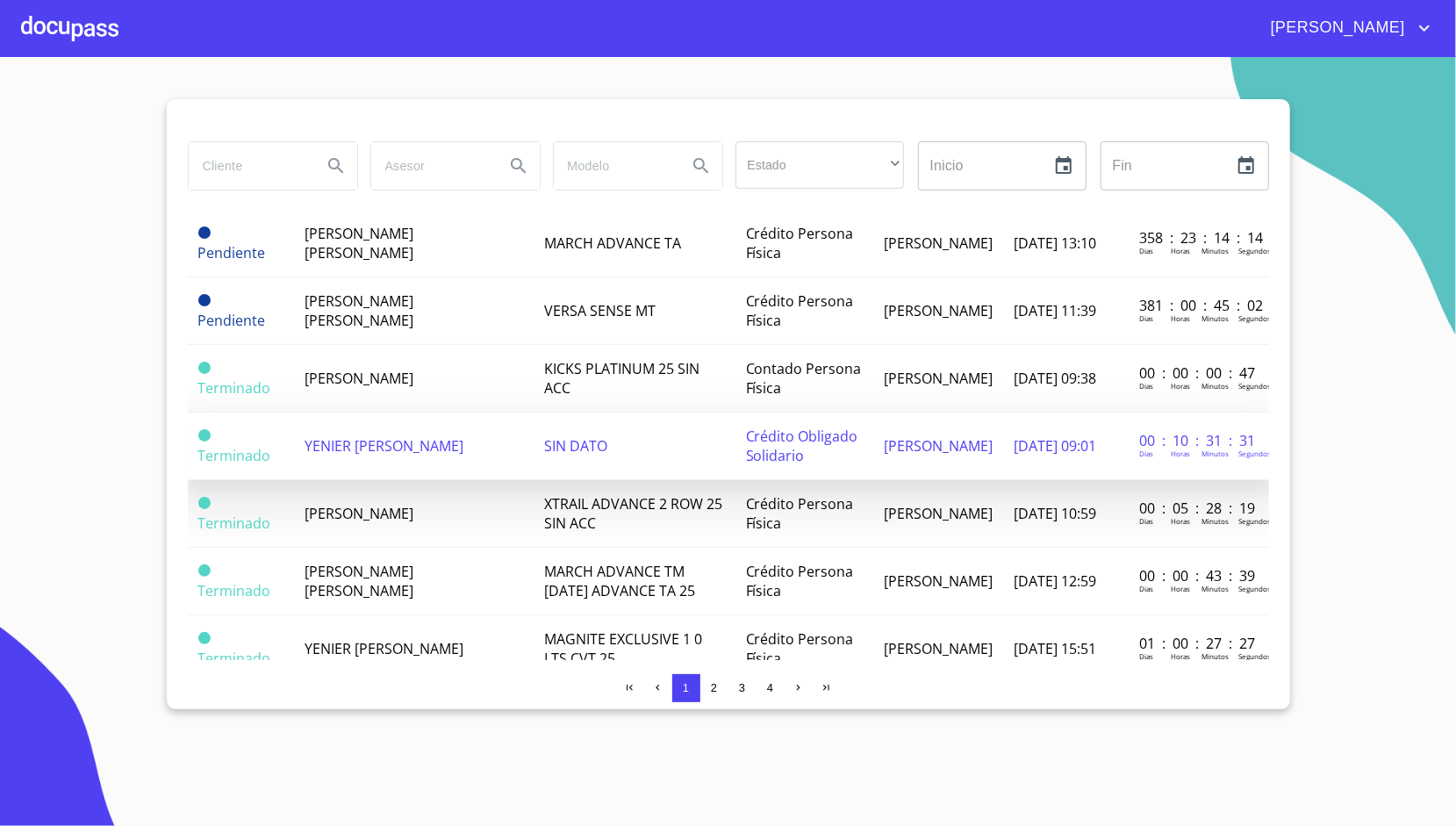
scroll to position [821, 0]
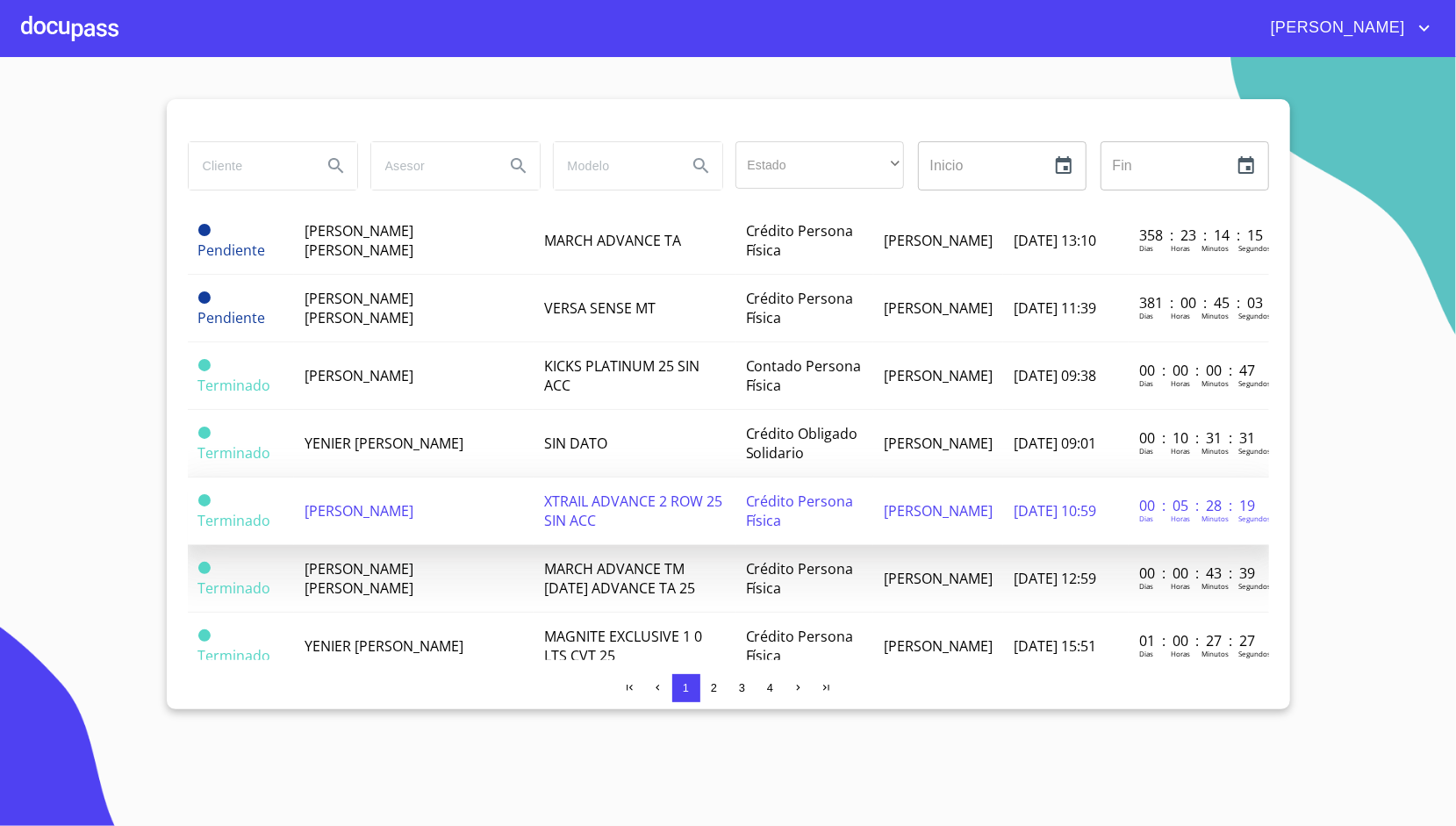
click at [458, 485] on td "[PERSON_NAME]" at bounding box center [414, 512] width 240 height 68
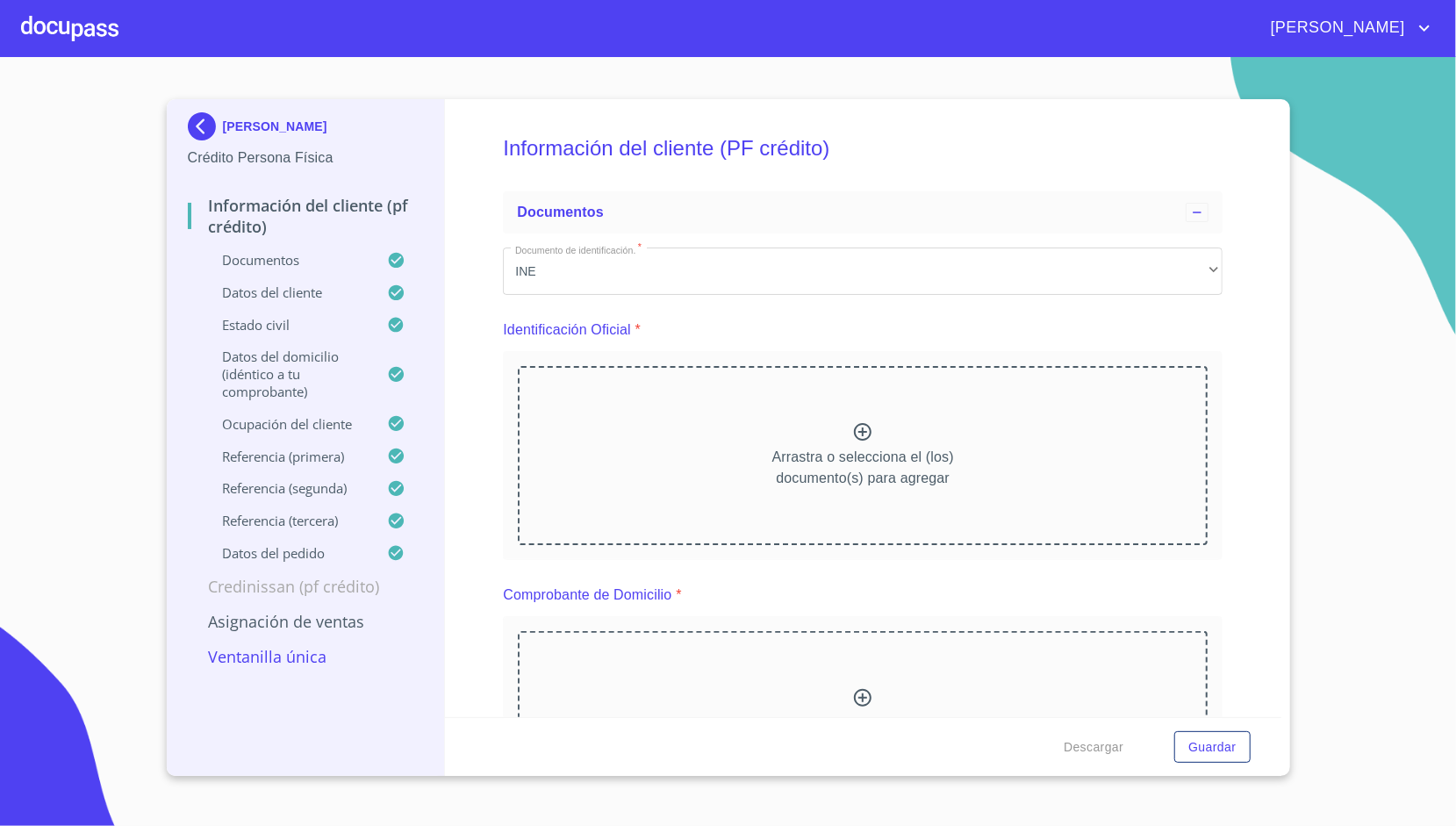
click at [286, 655] on p "Ventanilla única" at bounding box center [306, 657] width 236 height 21
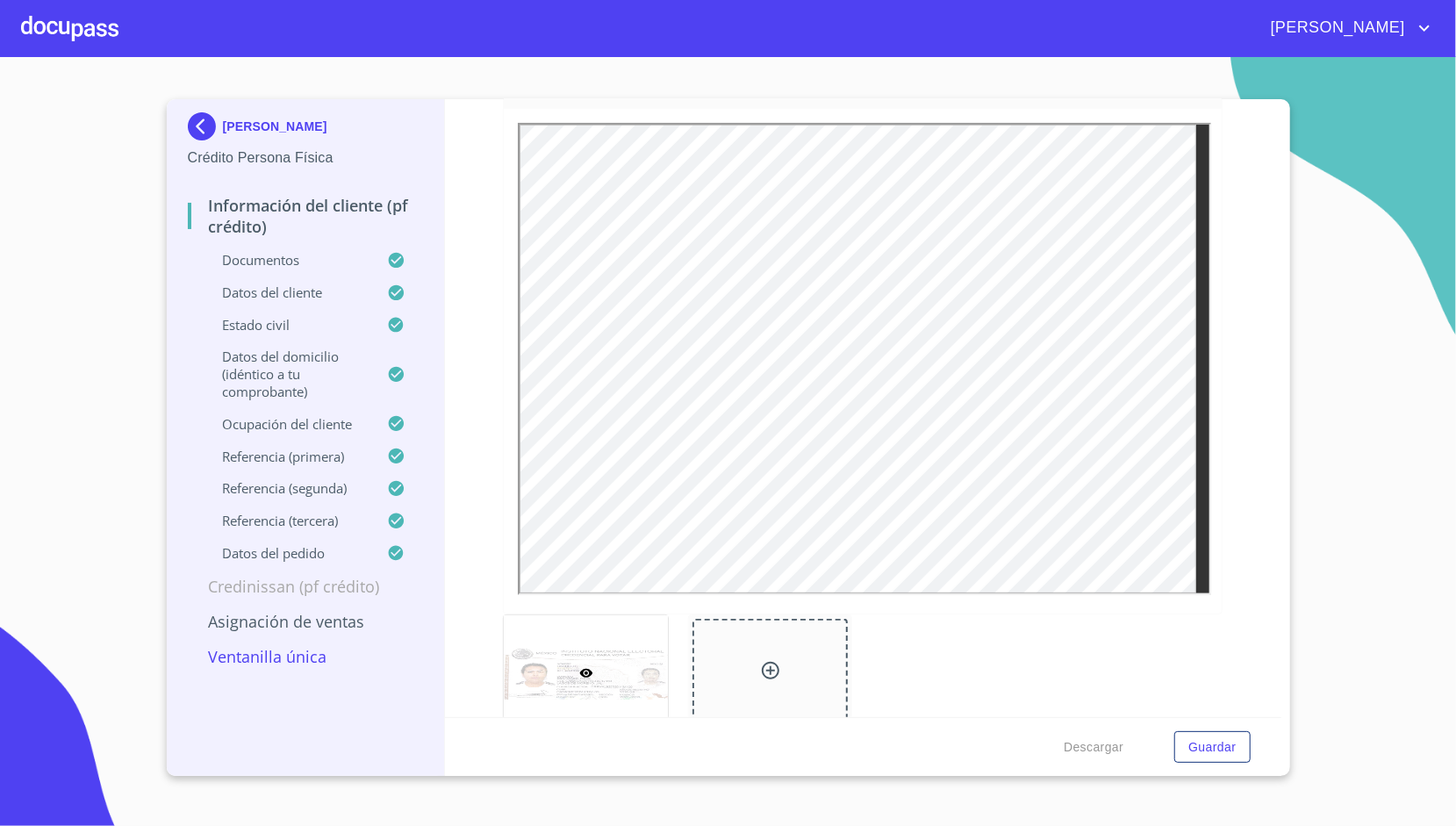
scroll to position [291, 0]
click at [279, 654] on p "Ventanilla única" at bounding box center [306, 657] width 236 height 21
click at [258, 662] on p "Ventanilla única" at bounding box center [306, 657] width 236 height 21
click at [272, 632] on p "Asignación de Ventas" at bounding box center [306, 621] width 236 height 21
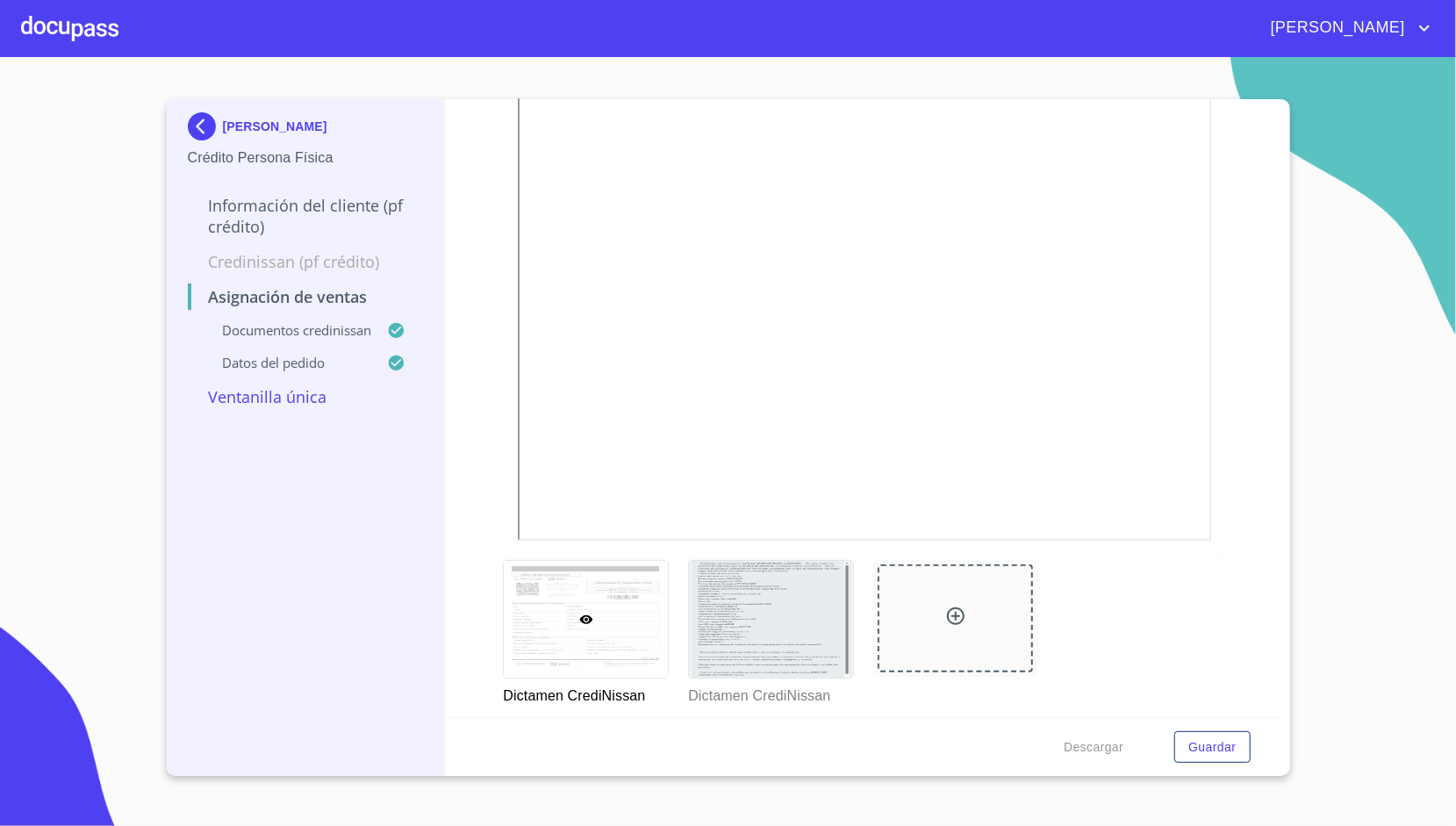
scroll to position [667, 0]
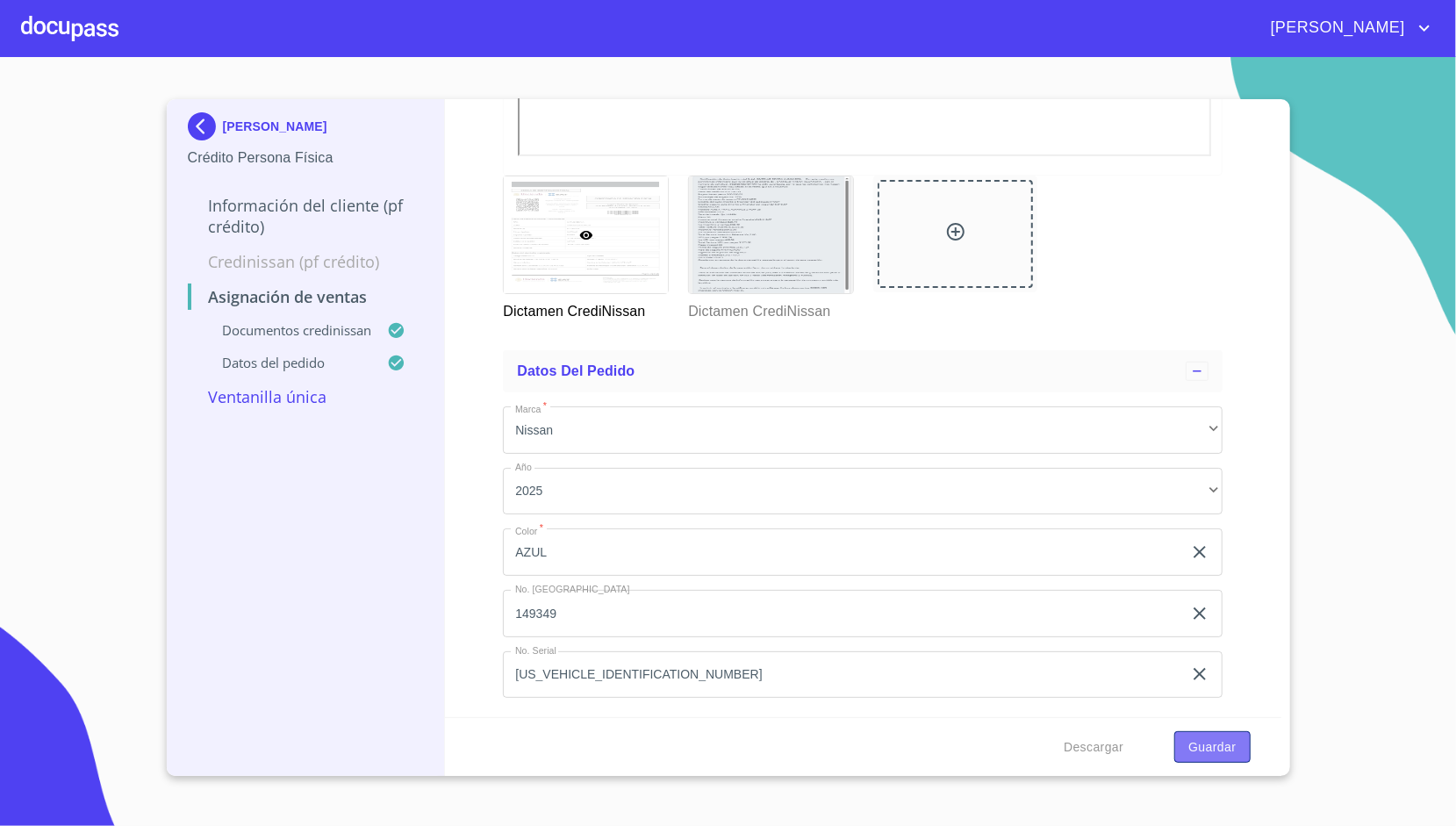
click at [1207, 761] on button "Guardar" at bounding box center [1211, 747] width 75 height 33
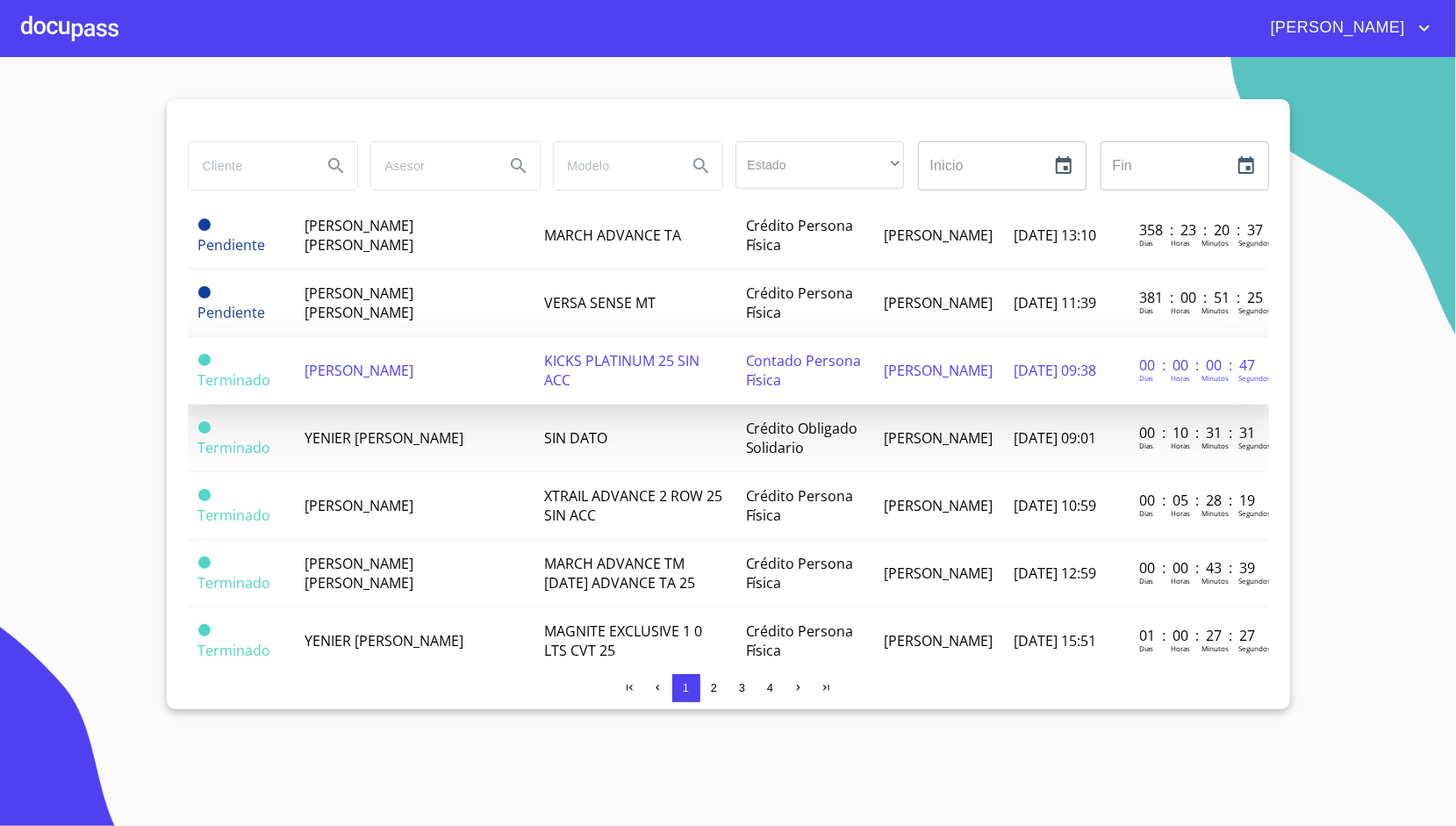
scroll to position [829, 0]
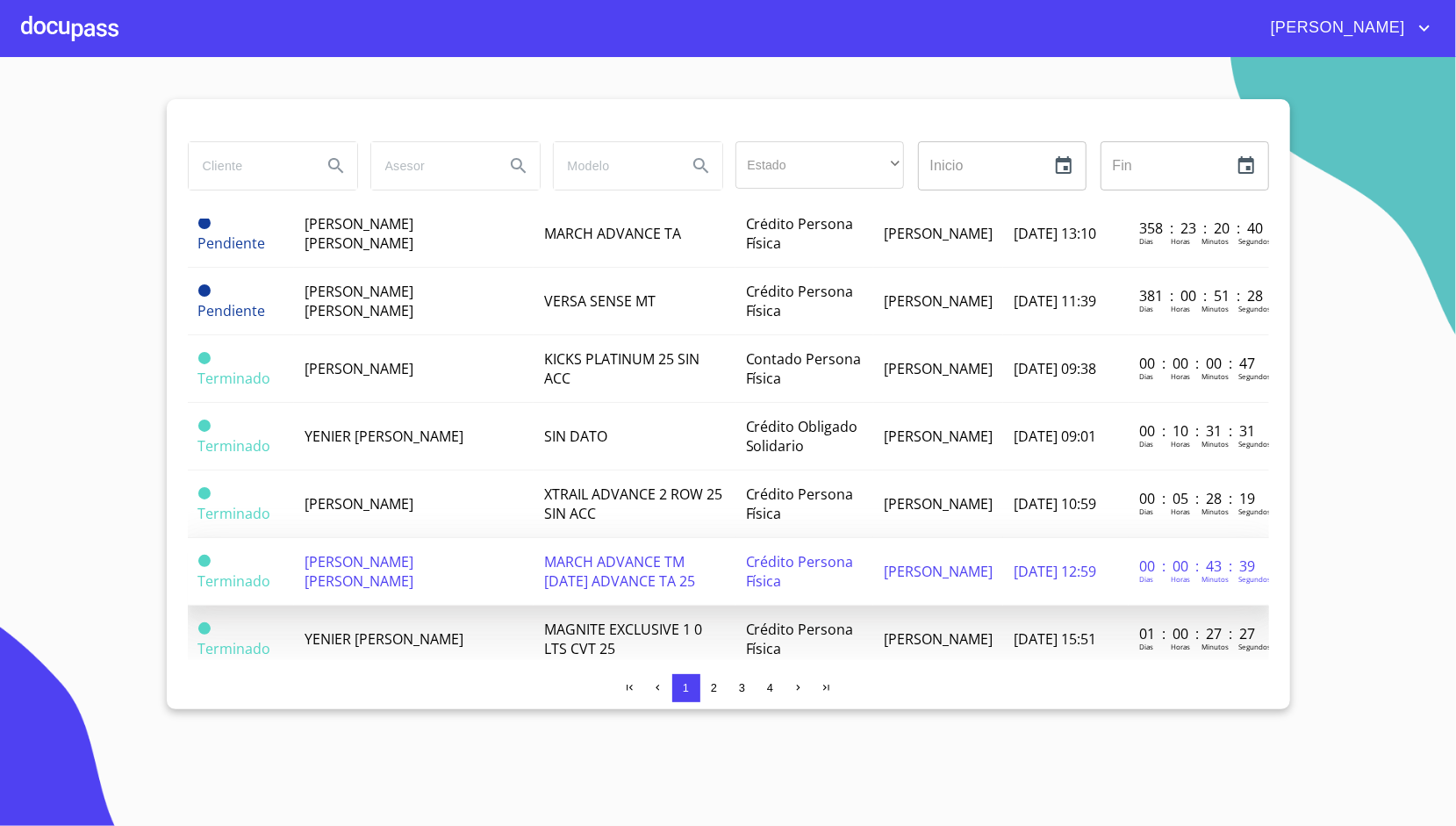
click at [413, 552] on span "[PERSON_NAME] [PERSON_NAME]" at bounding box center [359, 571] width 109 height 39
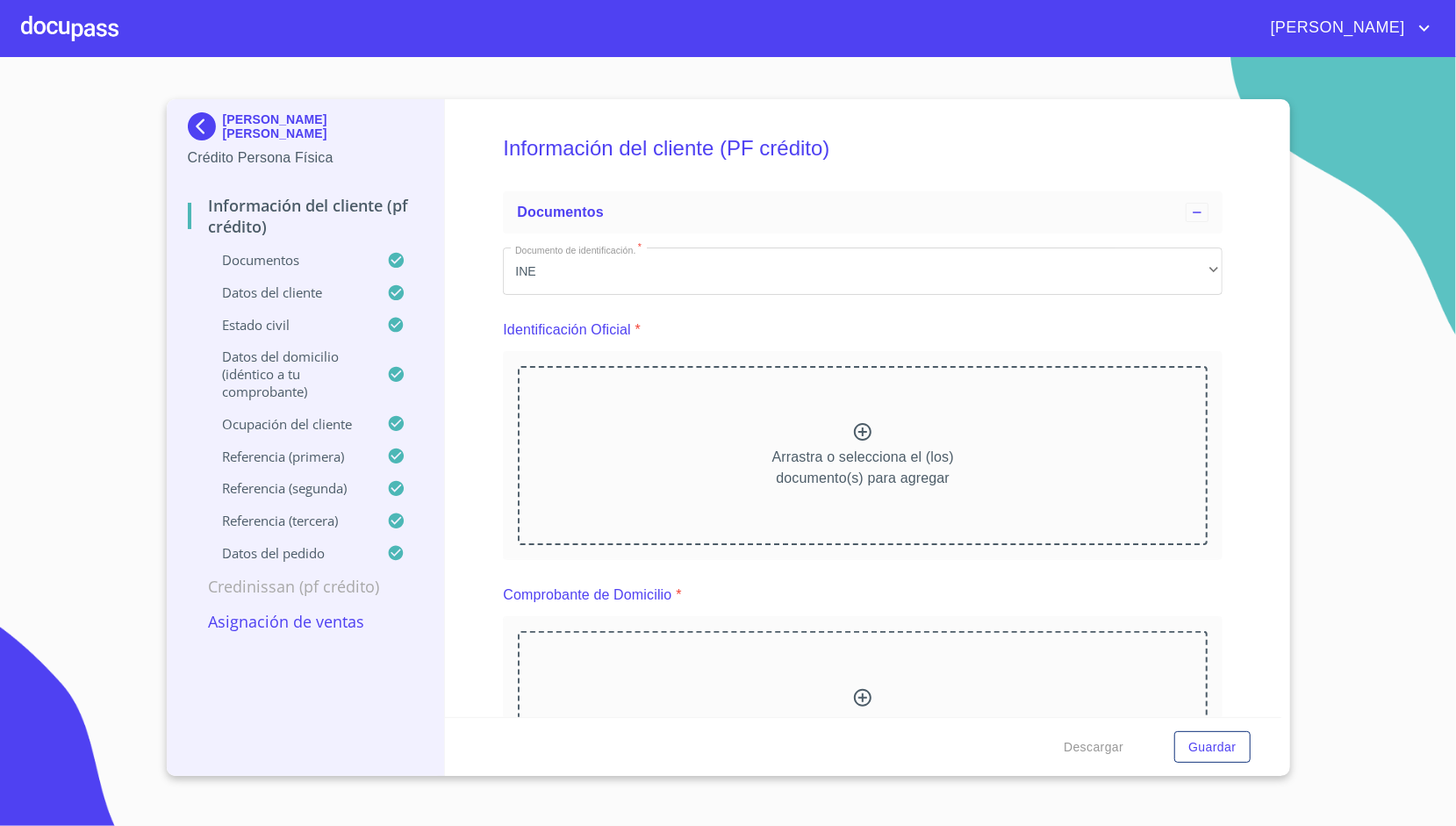
click at [286, 620] on p "Asignación de Ventas" at bounding box center [306, 621] width 236 height 21
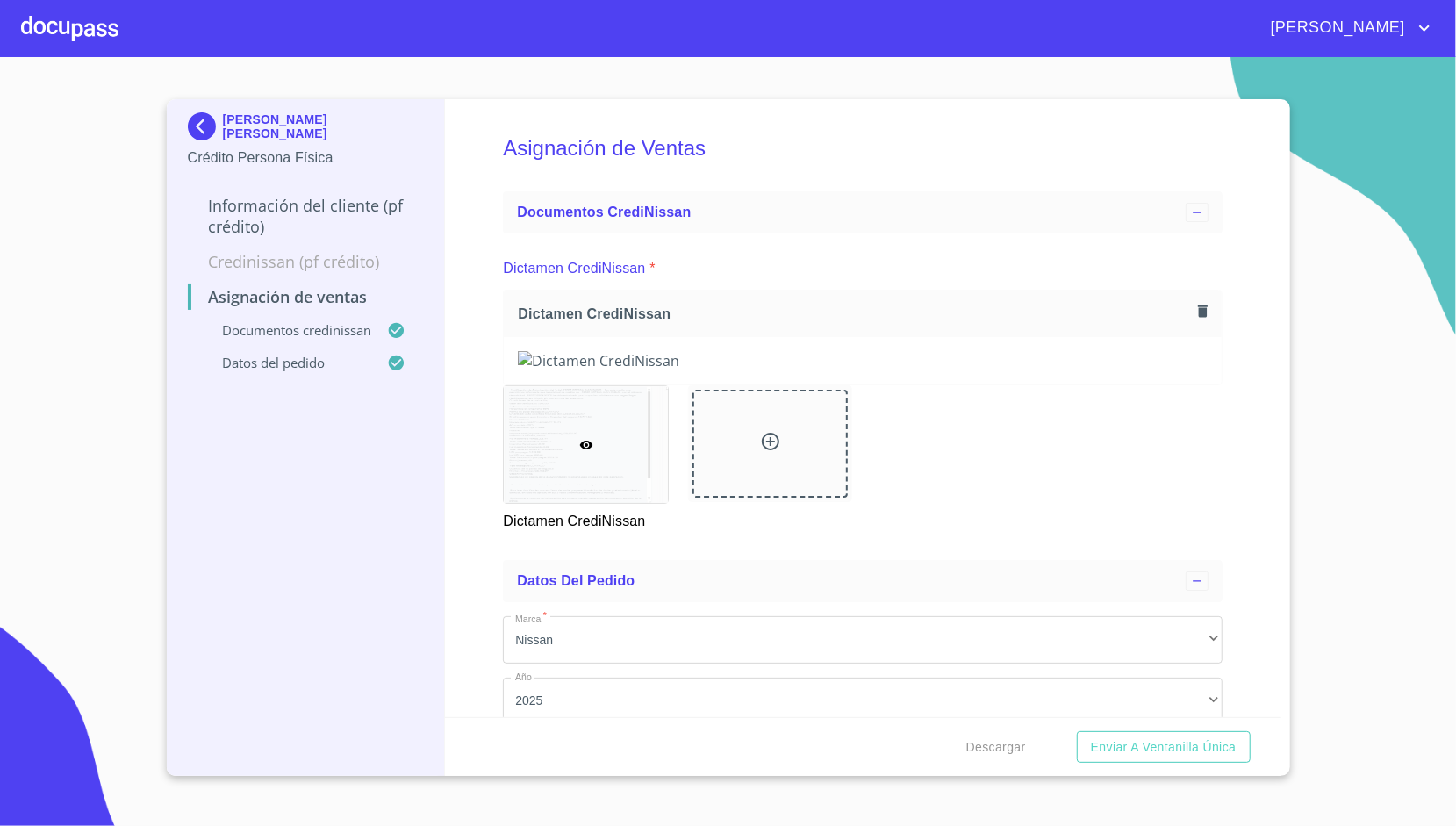
click at [469, 436] on div "Asignación de Ventas Documentos CrediNissan Dictamen CrediNissan * Dictamen Cre…" at bounding box center [863, 407] width 836 height 618
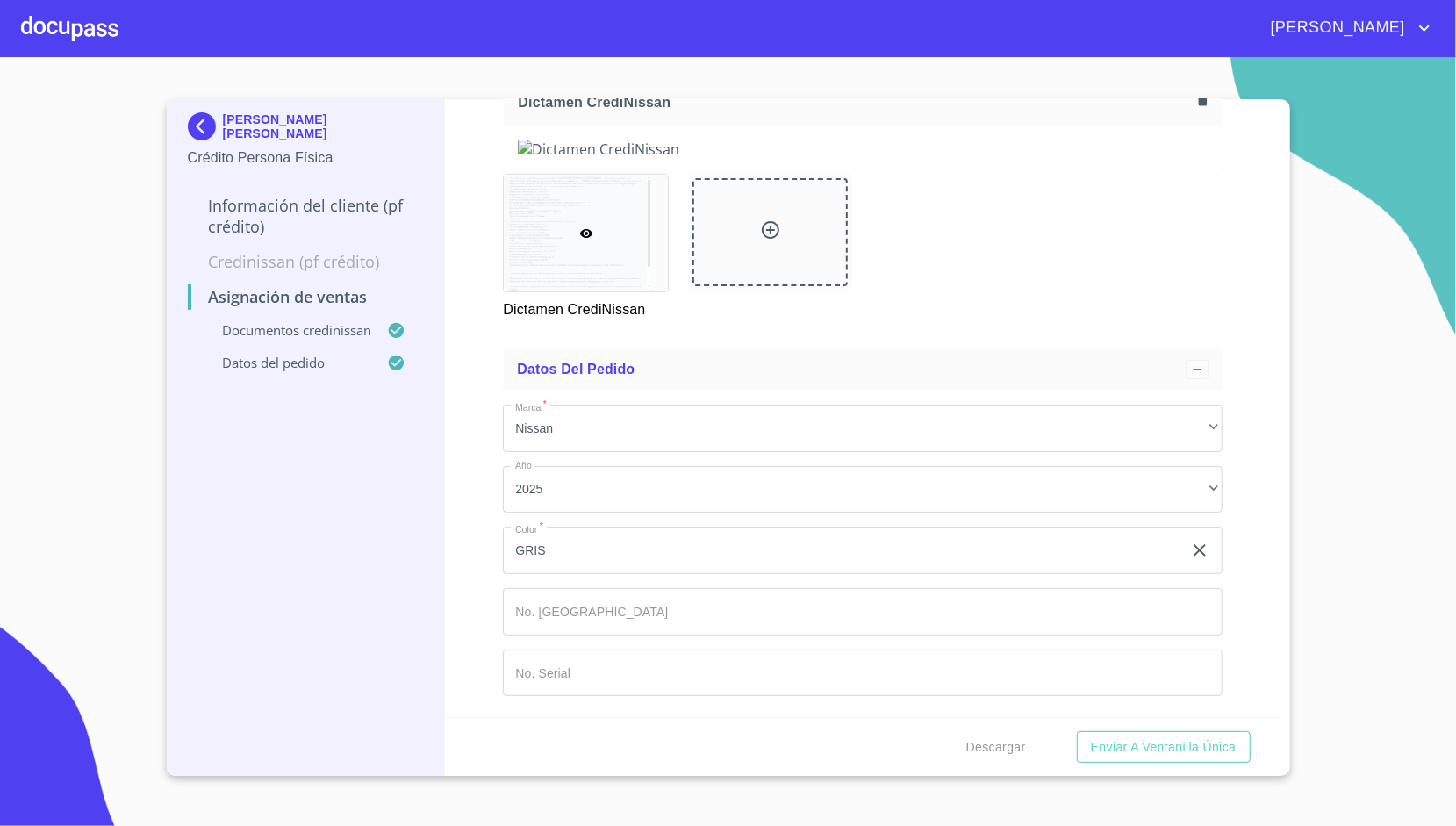
scroll to position [1008, 0]
